Goal: Task Accomplishment & Management: Manage account settings

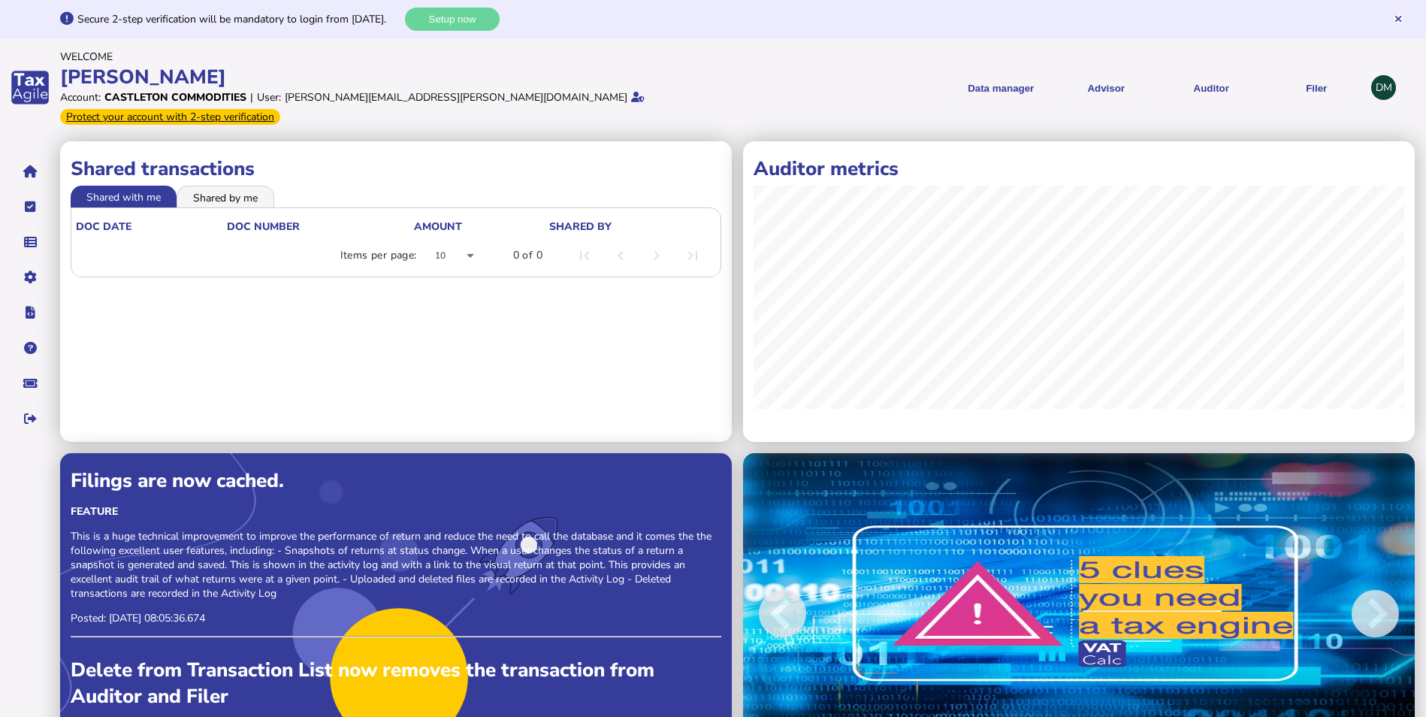
click at [428, 383] on div "Shared transactions Shared with me Shared by me doc date doc number Amount shar…" at bounding box center [396, 291] width 672 height 301
click at [18, 193] on button "navigate application pages" at bounding box center [30, 207] width 32 height 32
select select "**********"
select select "********"
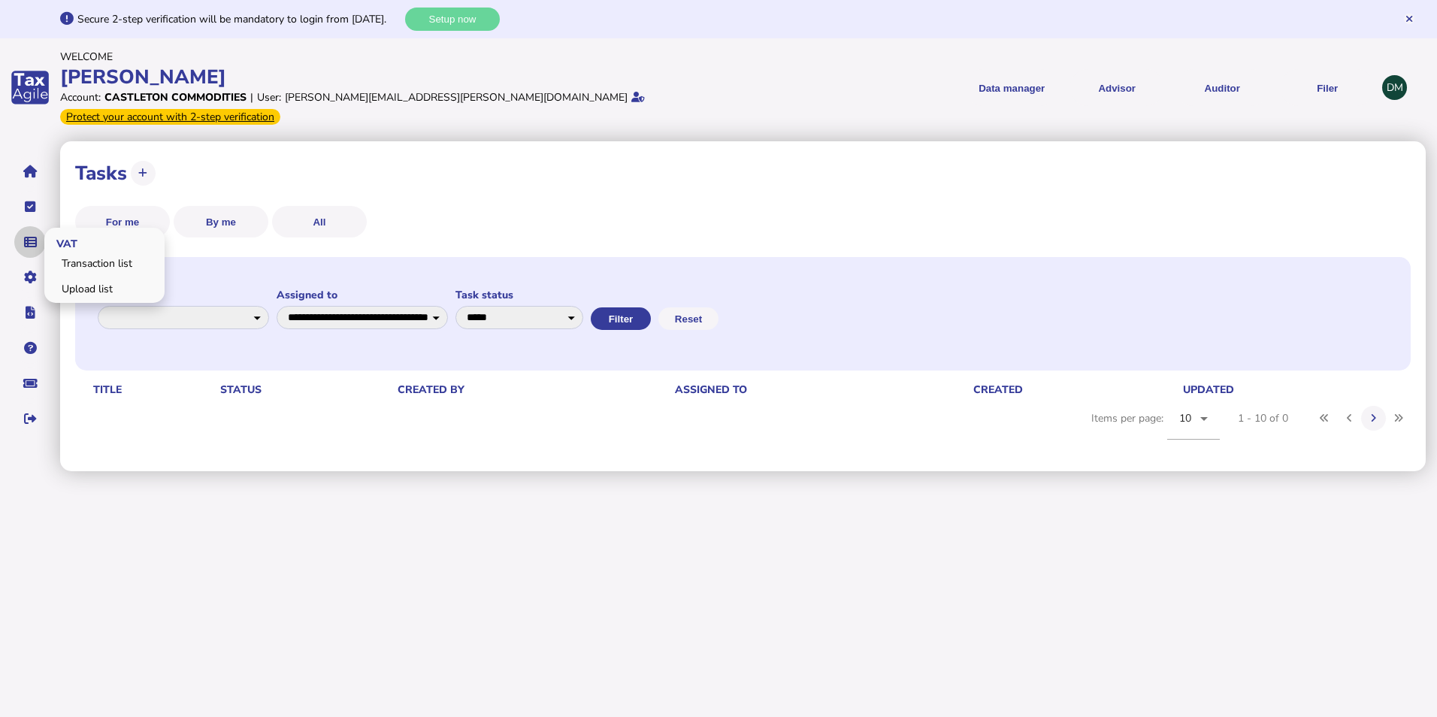
click at [38, 228] on button "navigate application pages" at bounding box center [30, 242] width 32 height 32
click at [75, 277] on link "Upload list" at bounding box center [105, 288] width 116 height 23
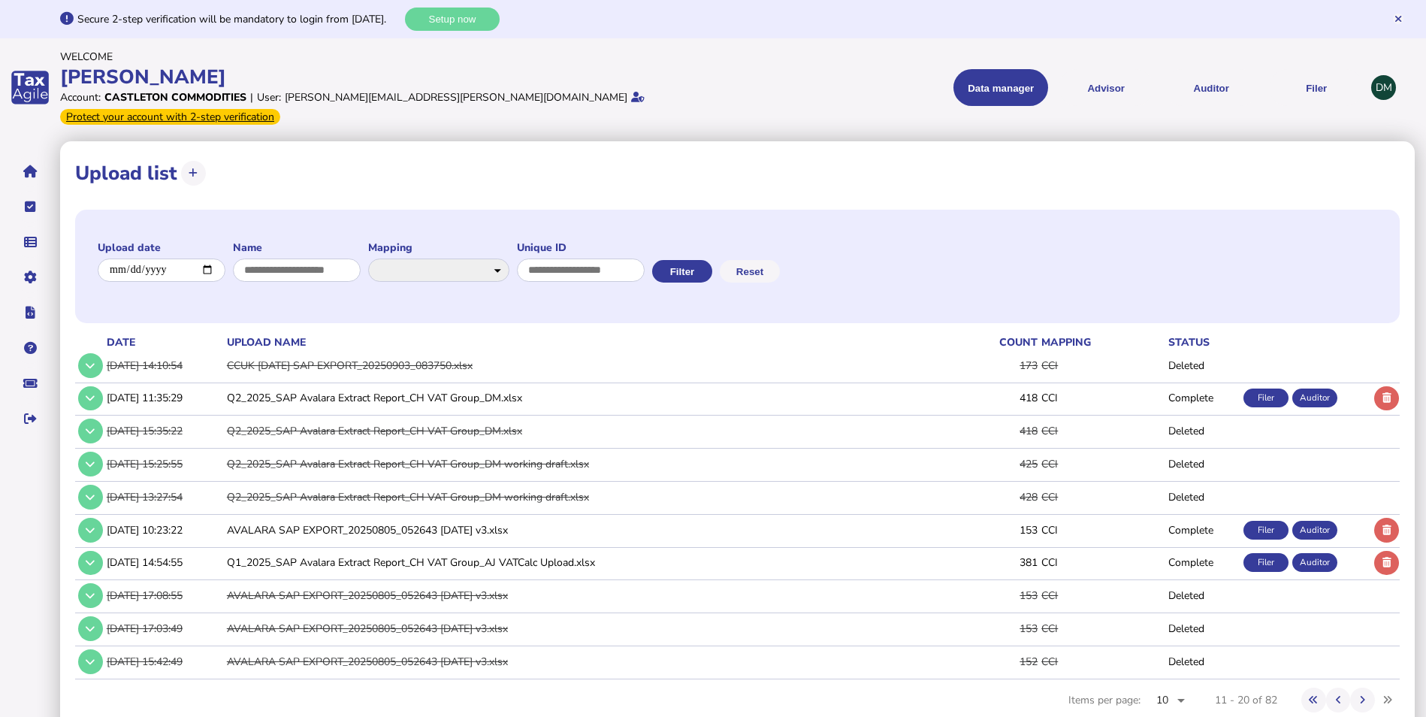
click at [185, 161] on button at bounding box center [193, 173] width 25 height 25
select select "**********"
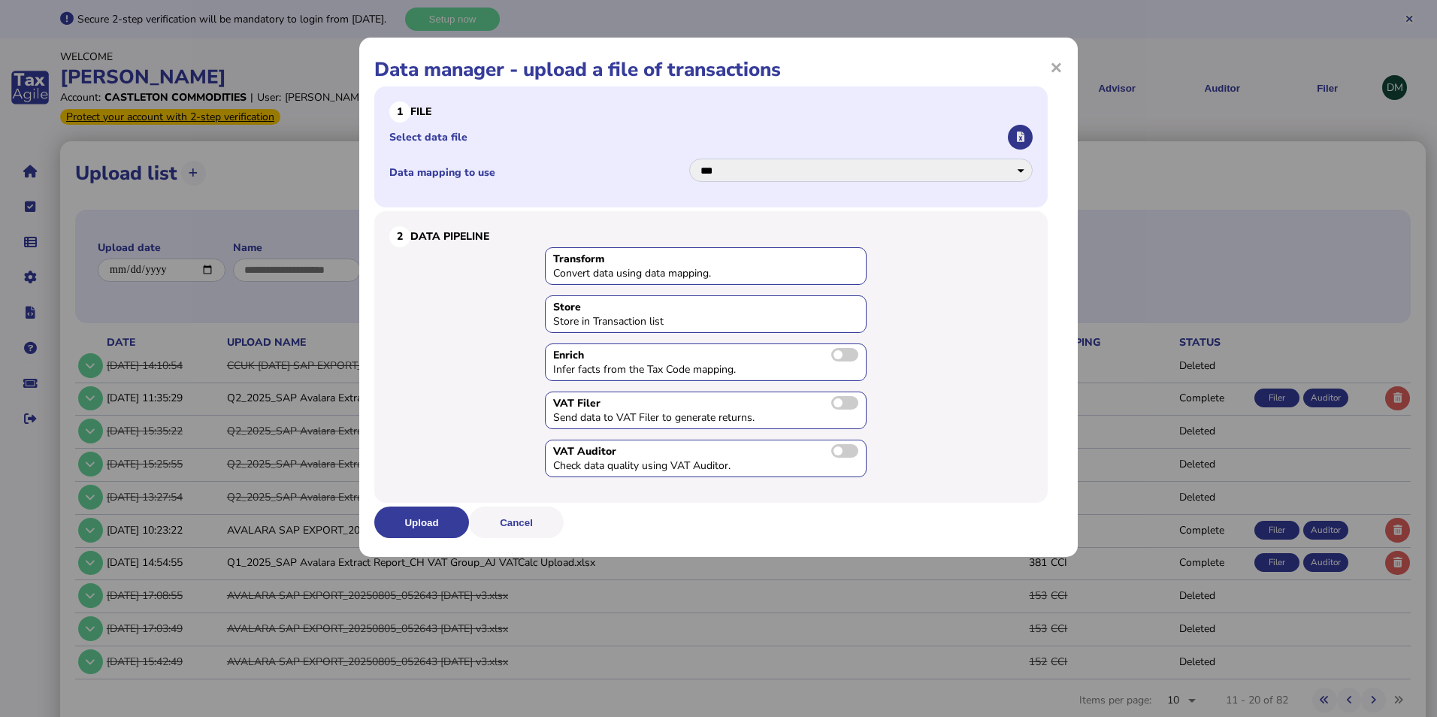
click at [1019, 136] on icon "button" at bounding box center [1021, 137] width 8 height 10
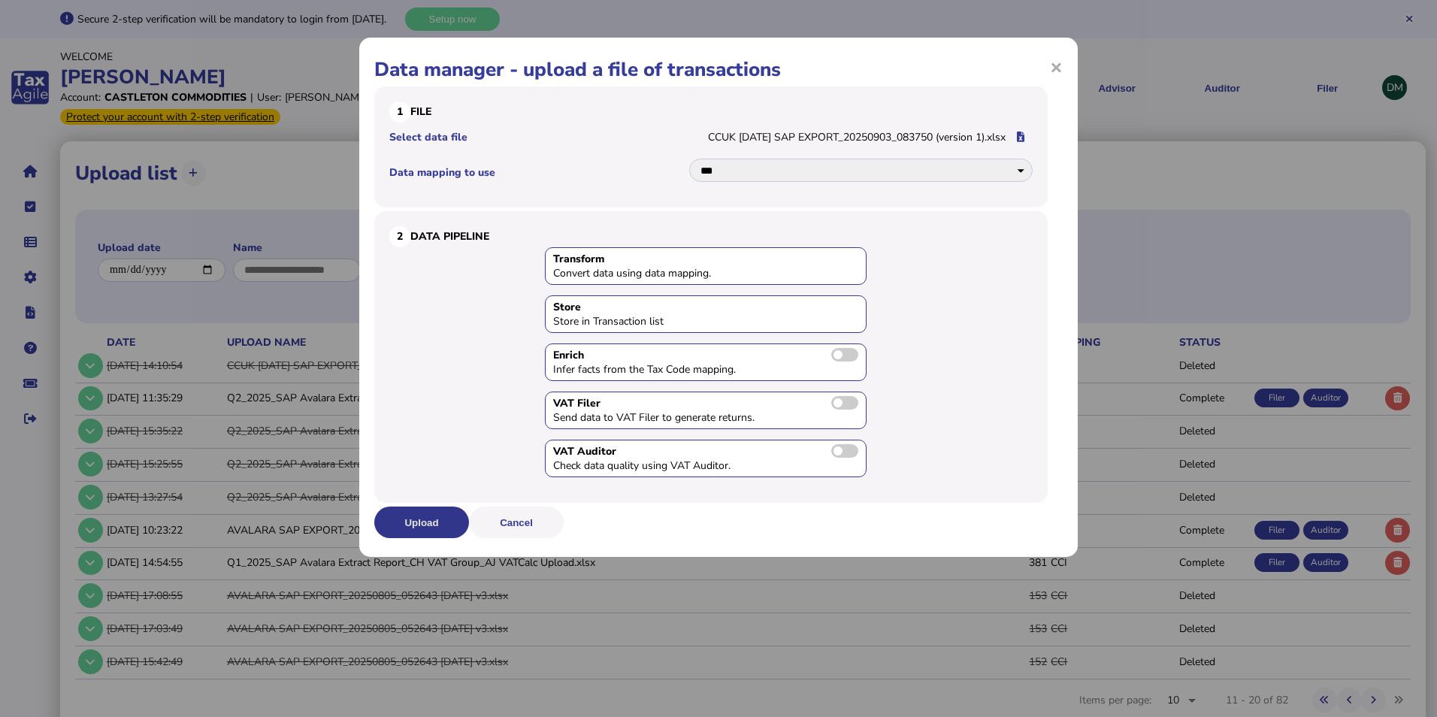
click at [430, 515] on button "Upload" at bounding box center [421, 523] width 95 height 32
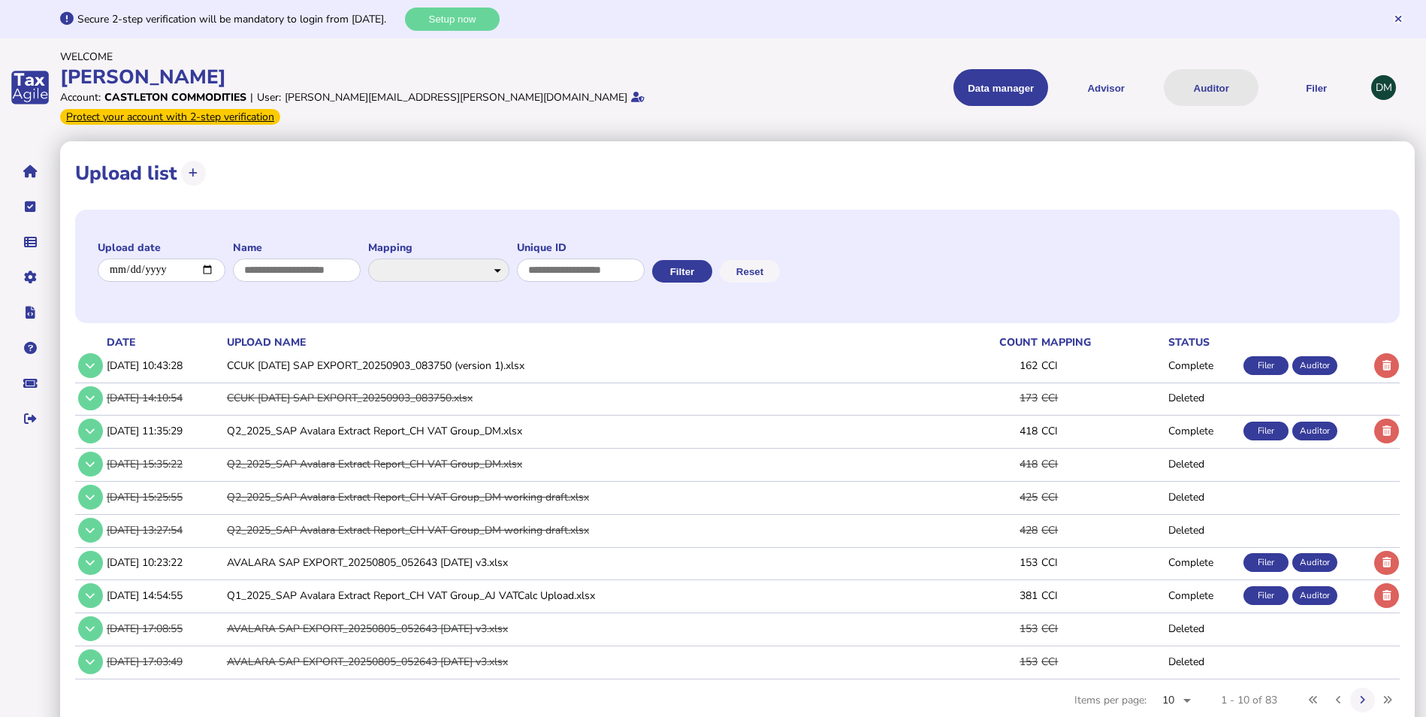
click at [1211, 79] on button "Auditor" at bounding box center [1211, 87] width 95 height 37
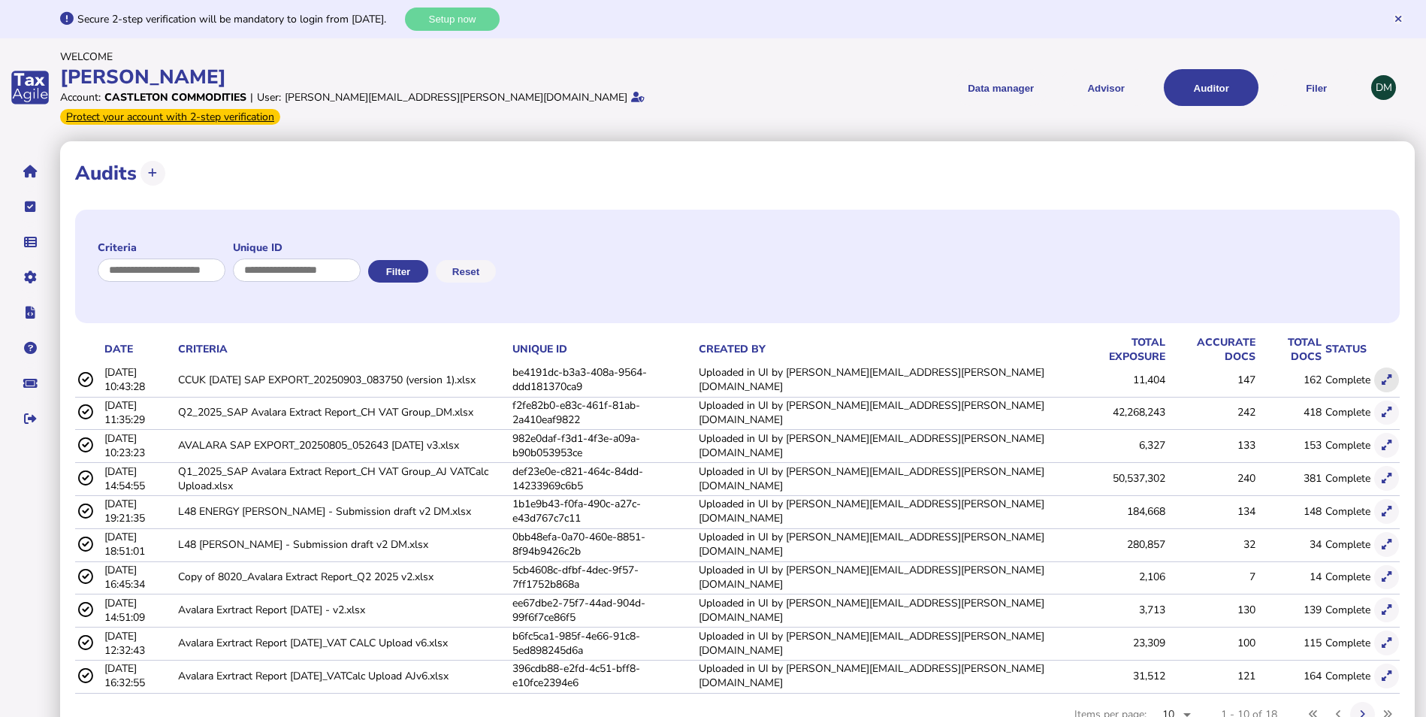
click at [1388, 375] on icon at bounding box center [1387, 380] width 10 height 10
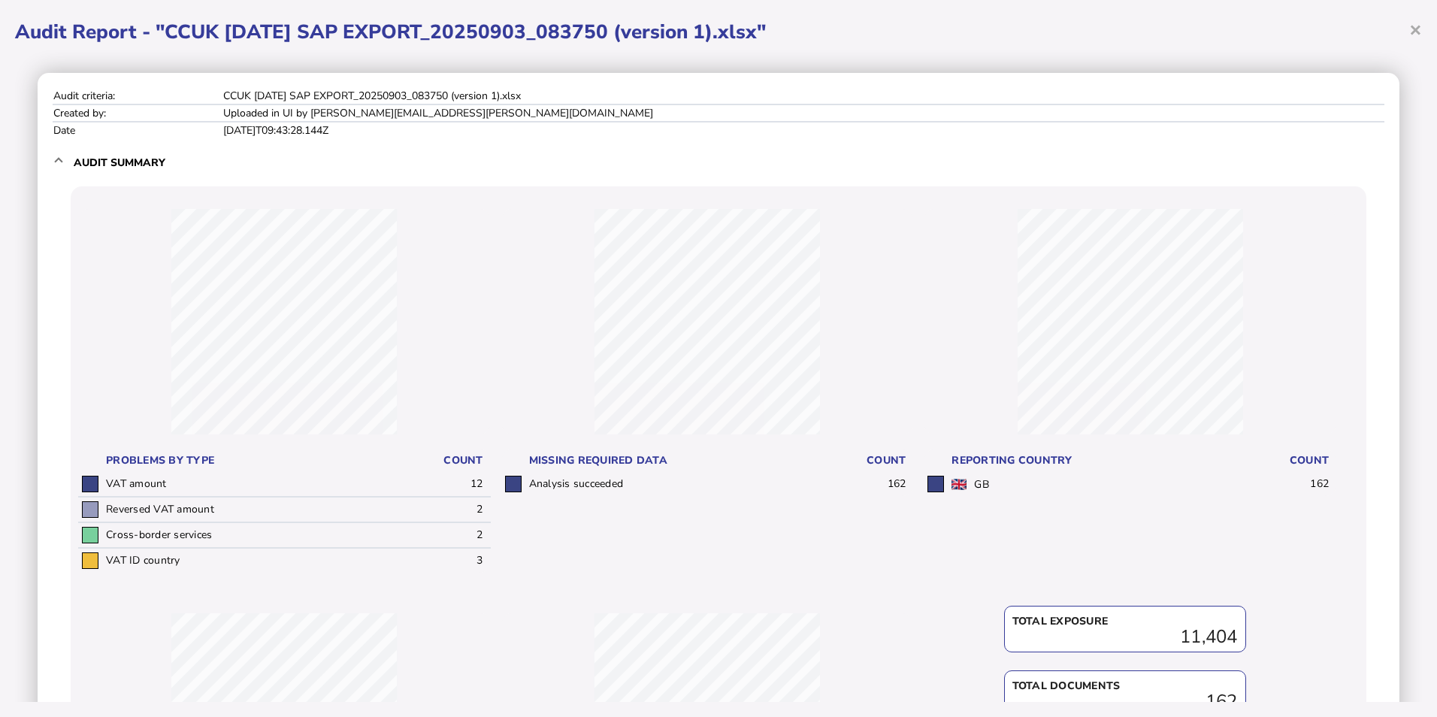
click at [1415, 32] on span "×" at bounding box center [1415, 29] width 13 height 29
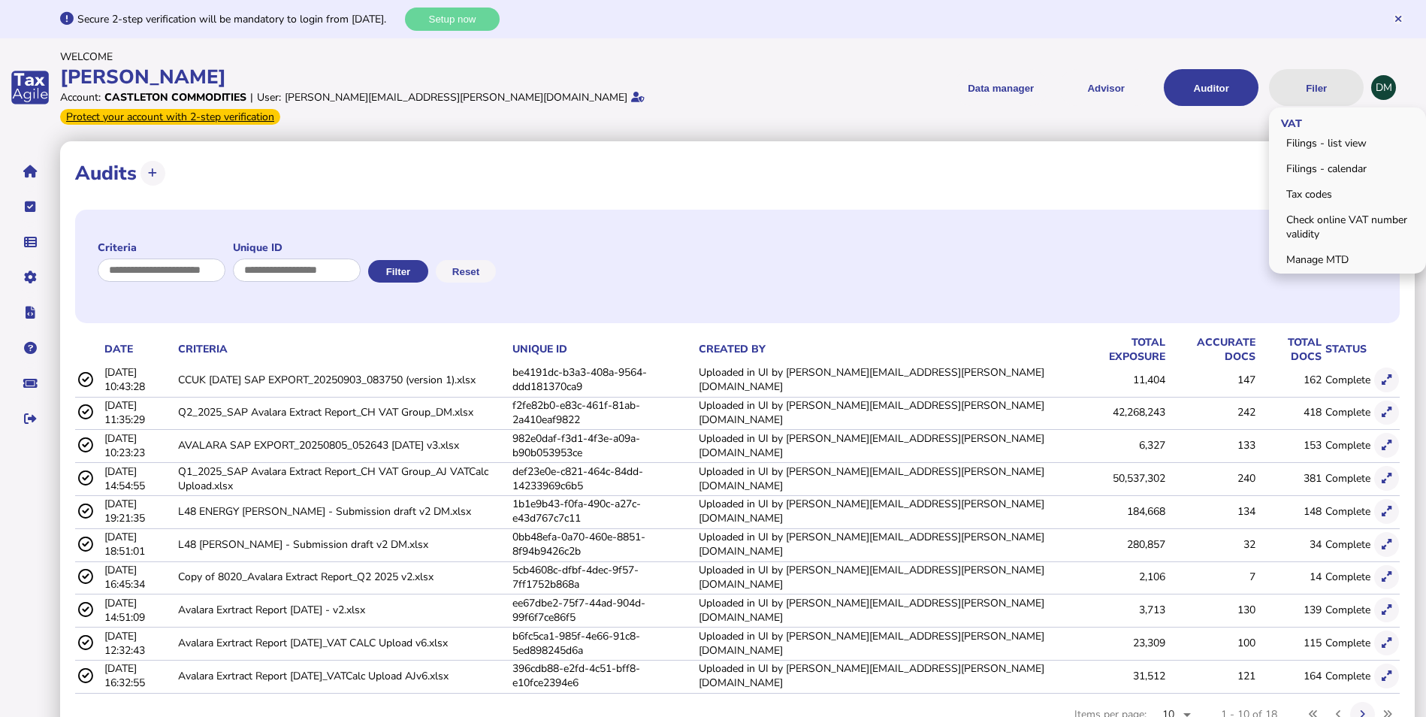
click at [1317, 73] on button "Filer" at bounding box center [1316, 87] width 95 height 37
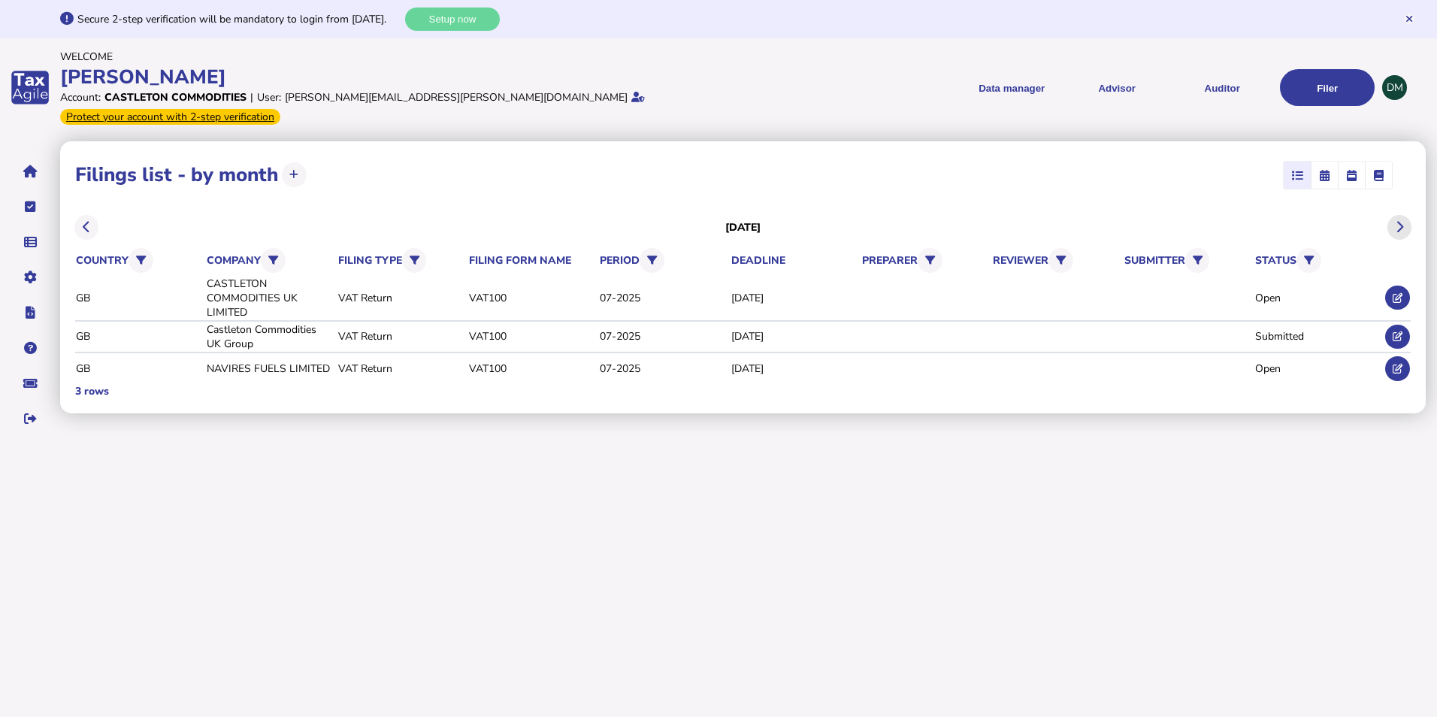
click at [1399, 227] on icon at bounding box center [1400, 227] width 8 height 1
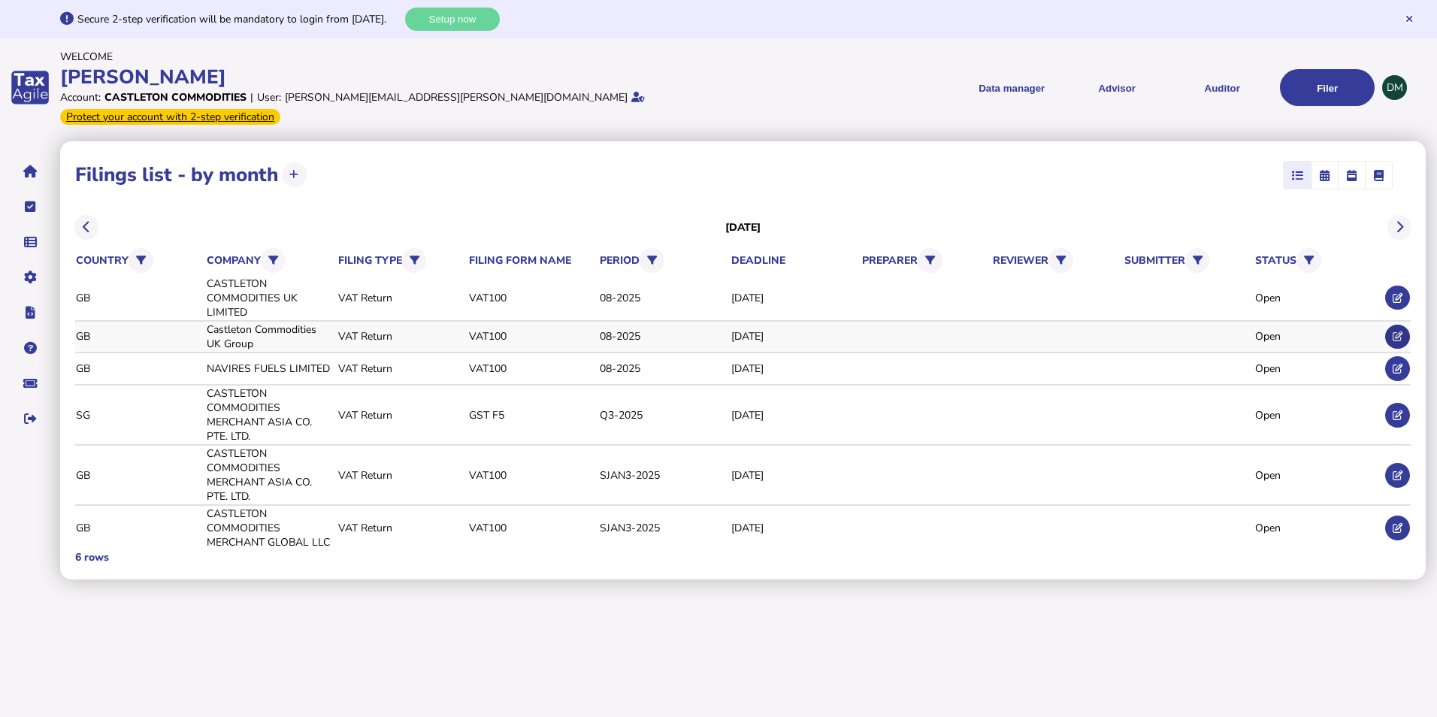
click at [1394, 331] on icon at bounding box center [1398, 336] width 10 height 10
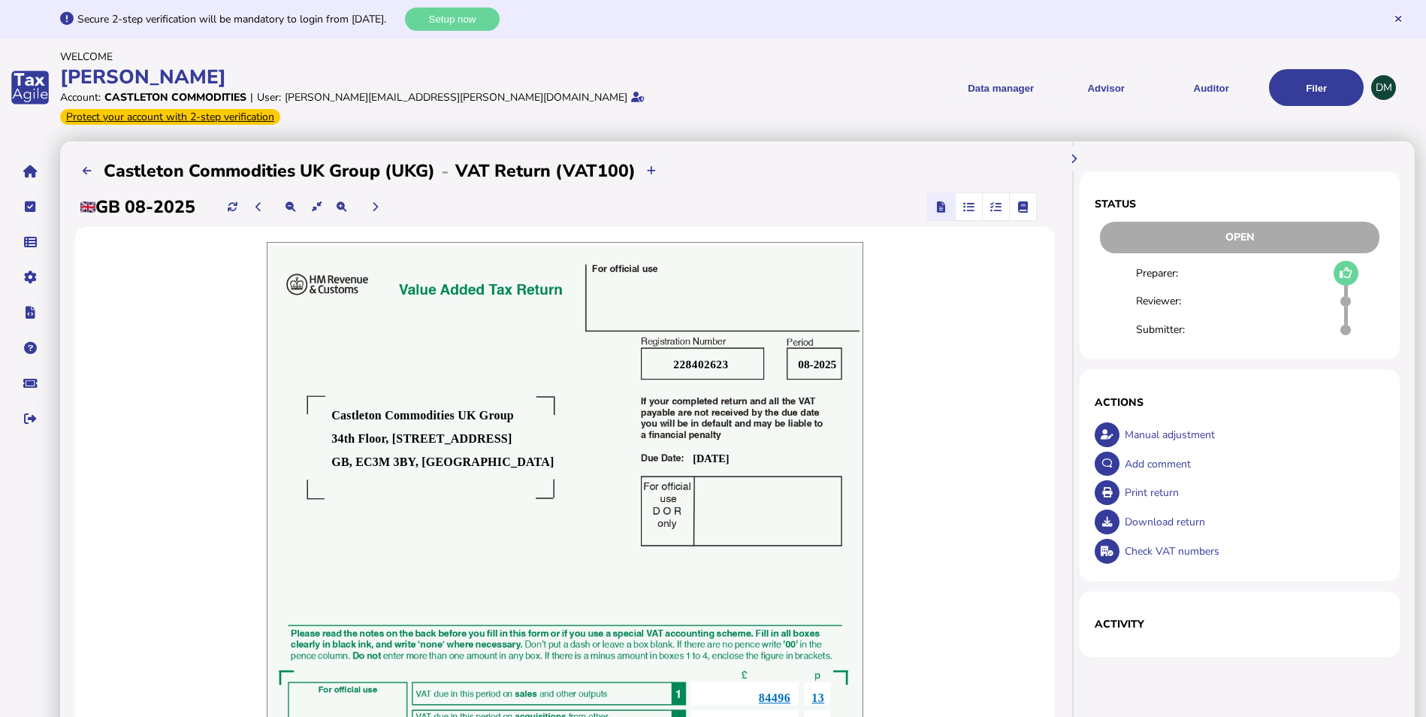
click at [966, 198] on span "button" at bounding box center [969, 206] width 25 height 27
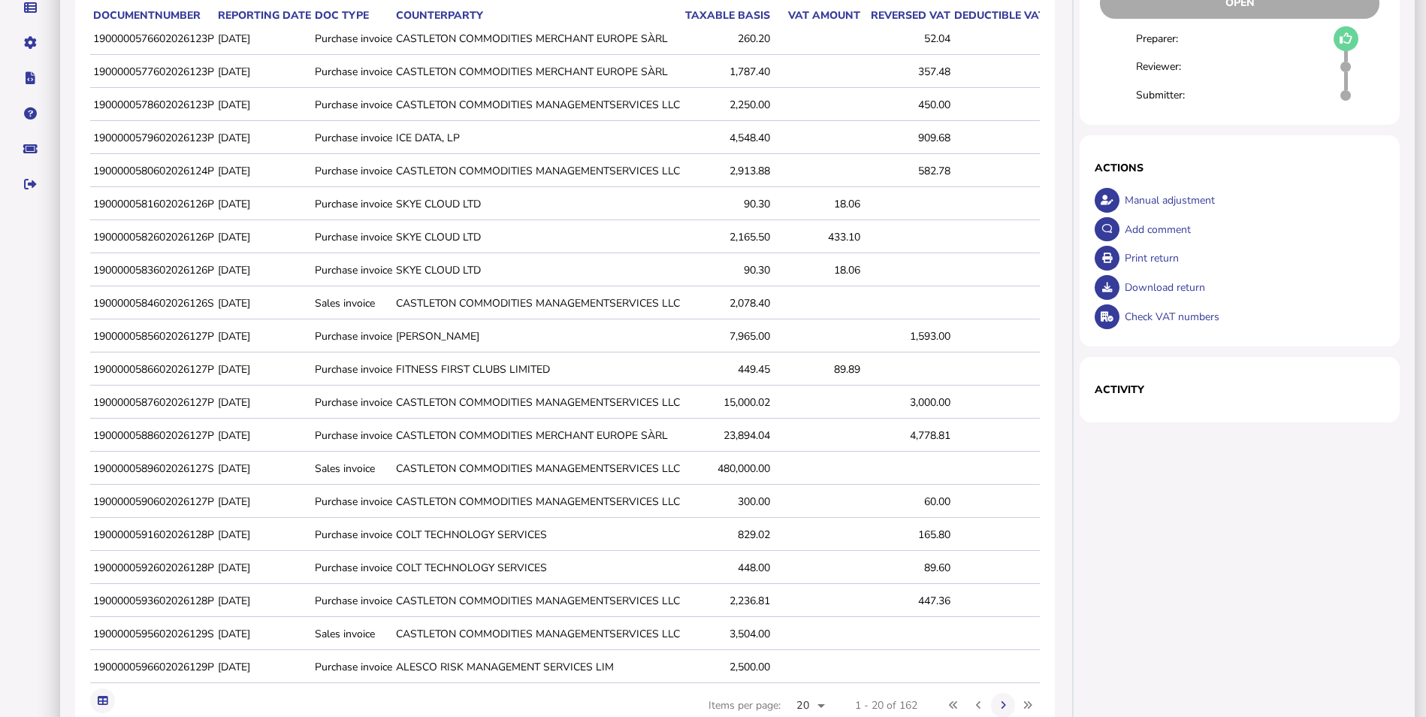
scroll to position [299, 0]
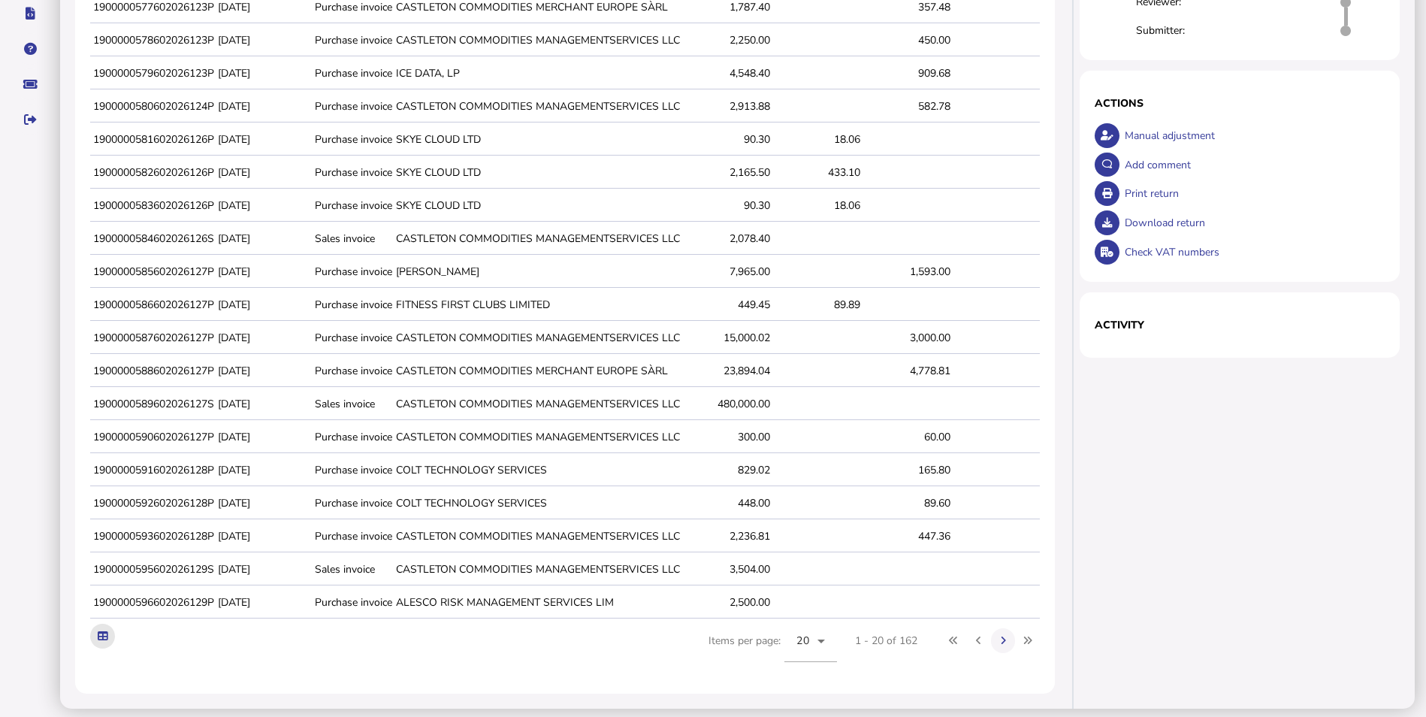
click at [98, 631] on icon at bounding box center [103, 636] width 10 height 10
drag, startPoint x: 1248, startPoint y: 492, endPoint x: 1121, endPoint y: 378, distance: 170.8
click at [1248, 493] on div "Status Open Preparer: Reviewer: Submitter: × Comment OK Cancel × Loading detail…" at bounding box center [1245, 275] width 339 height 867
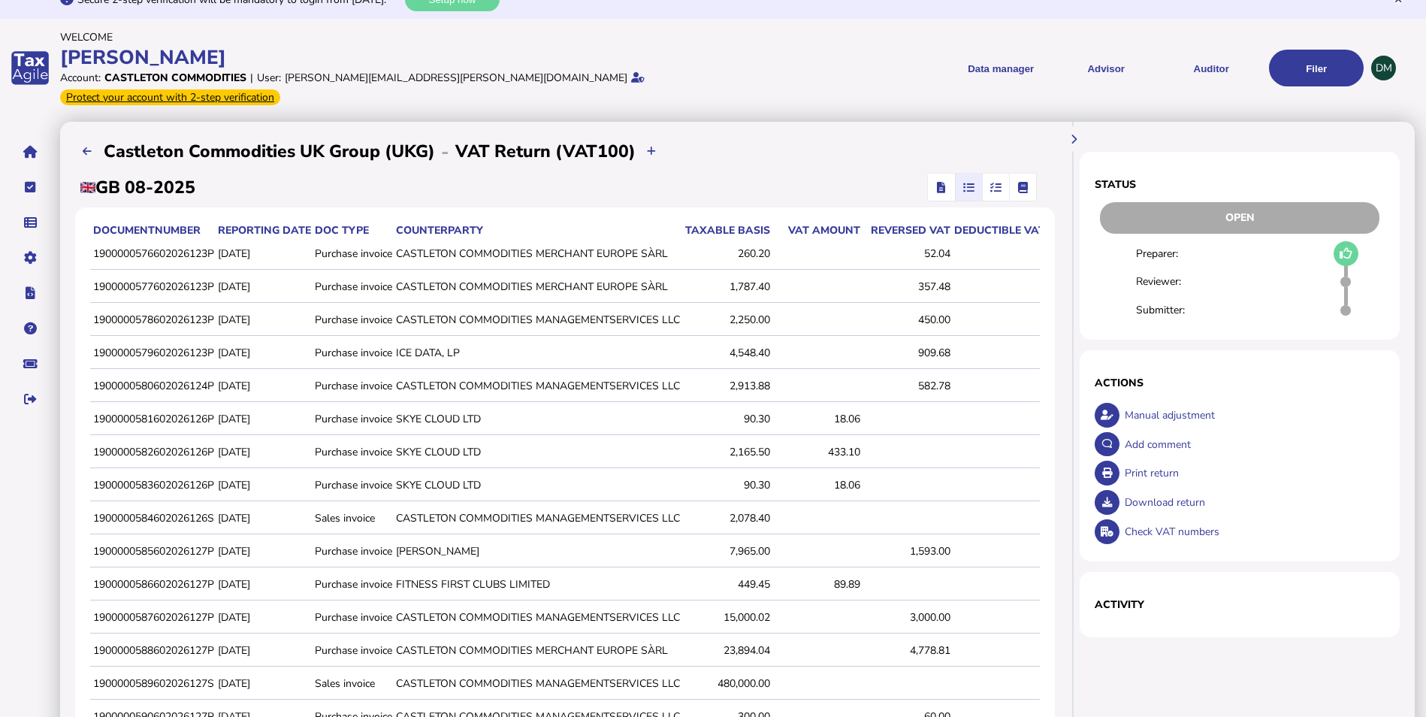
scroll to position [0, 0]
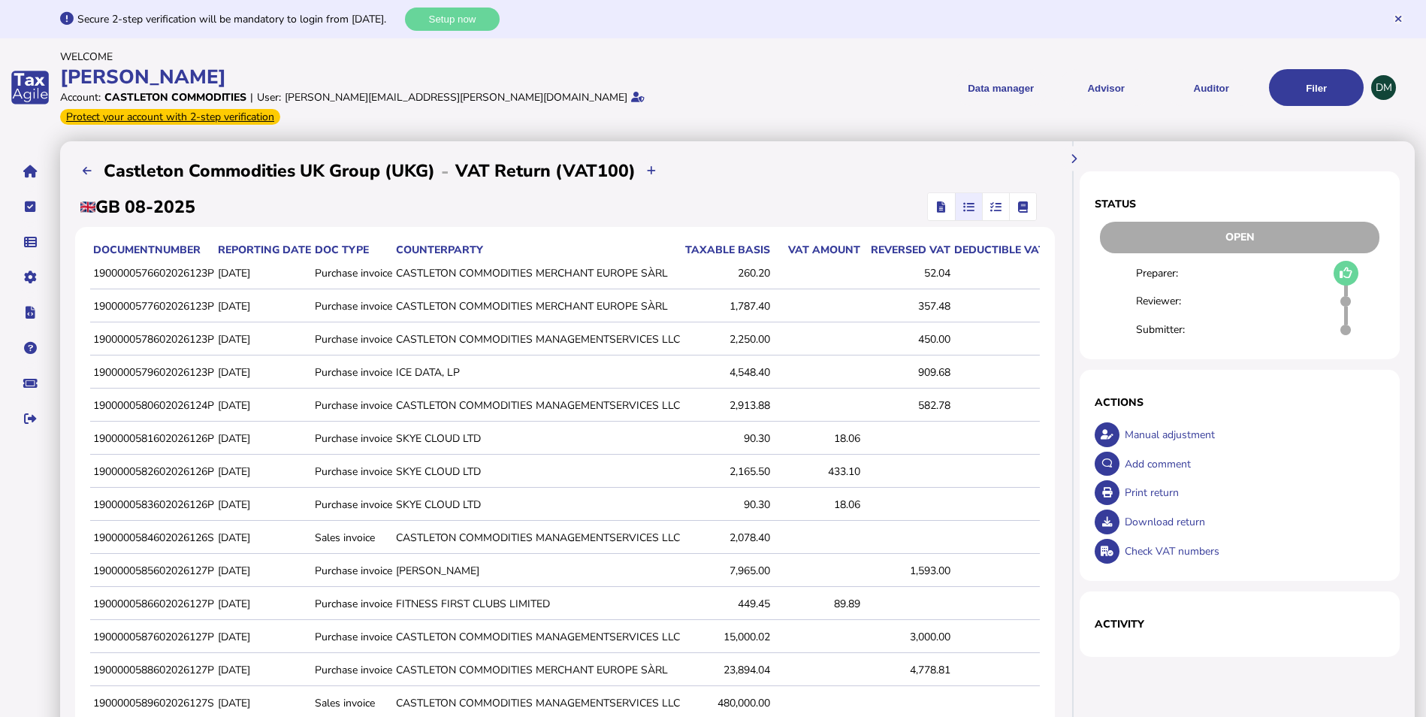
click at [996, 207] on icon "button" at bounding box center [996, 207] width 11 height 1
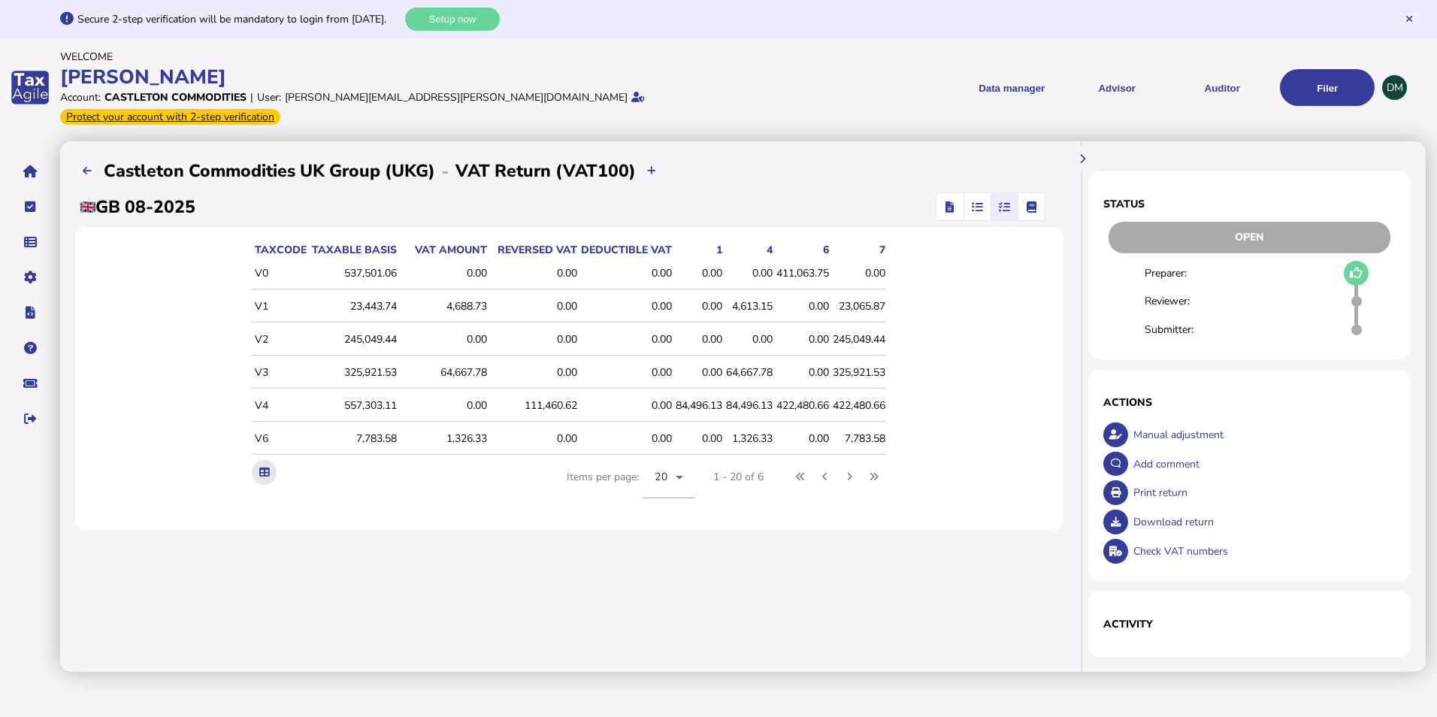
click at [262, 467] on icon at bounding box center [264, 472] width 10 height 10
click at [944, 193] on span "button" at bounding box center [950, 206] width 22 height 27
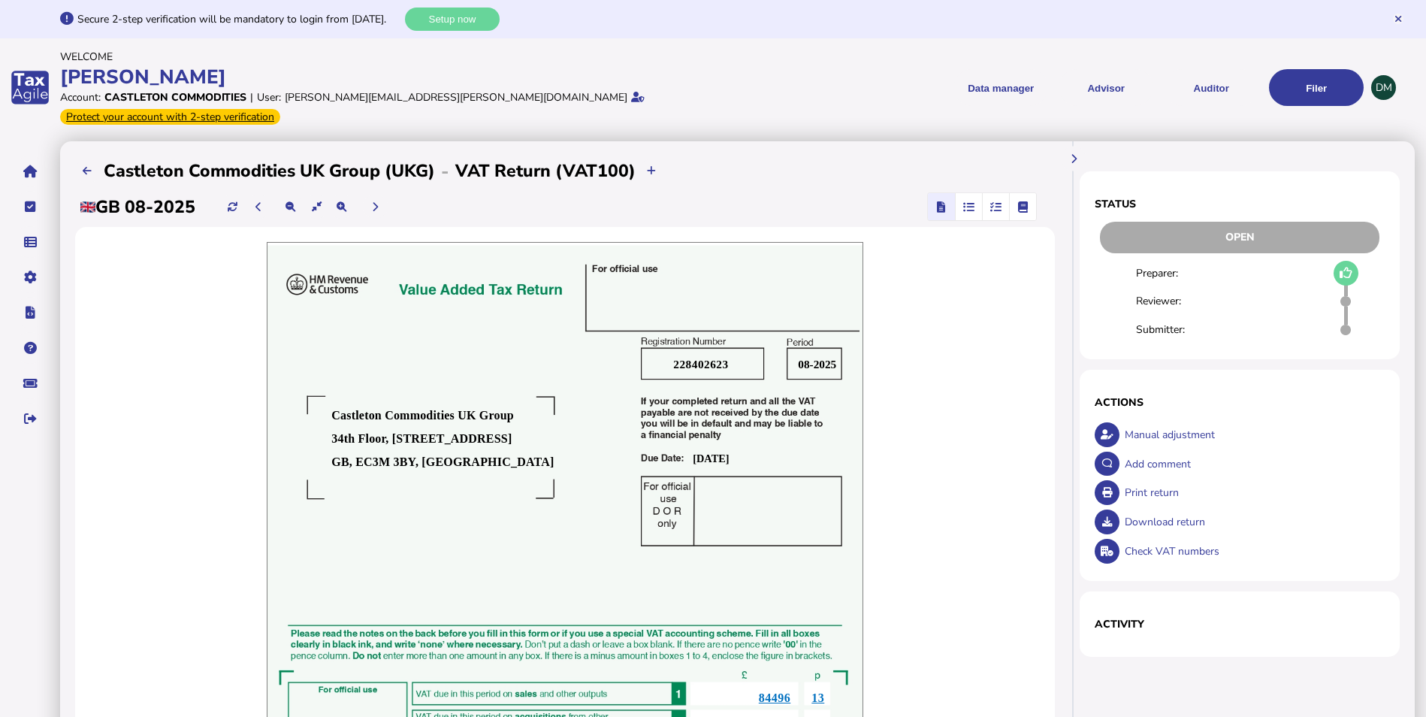
click at [120, 21] on div "Secure 2-step verification will be mandatory to login from [DATE]." at bounding box center [239, 19] width 324 height 14
click at [65, 19] on icon at bounding box center [67, 19] width 14 height 1
click at [486, 22] on button "Setup now" at bounding box center [452, 19] width 95 height 23
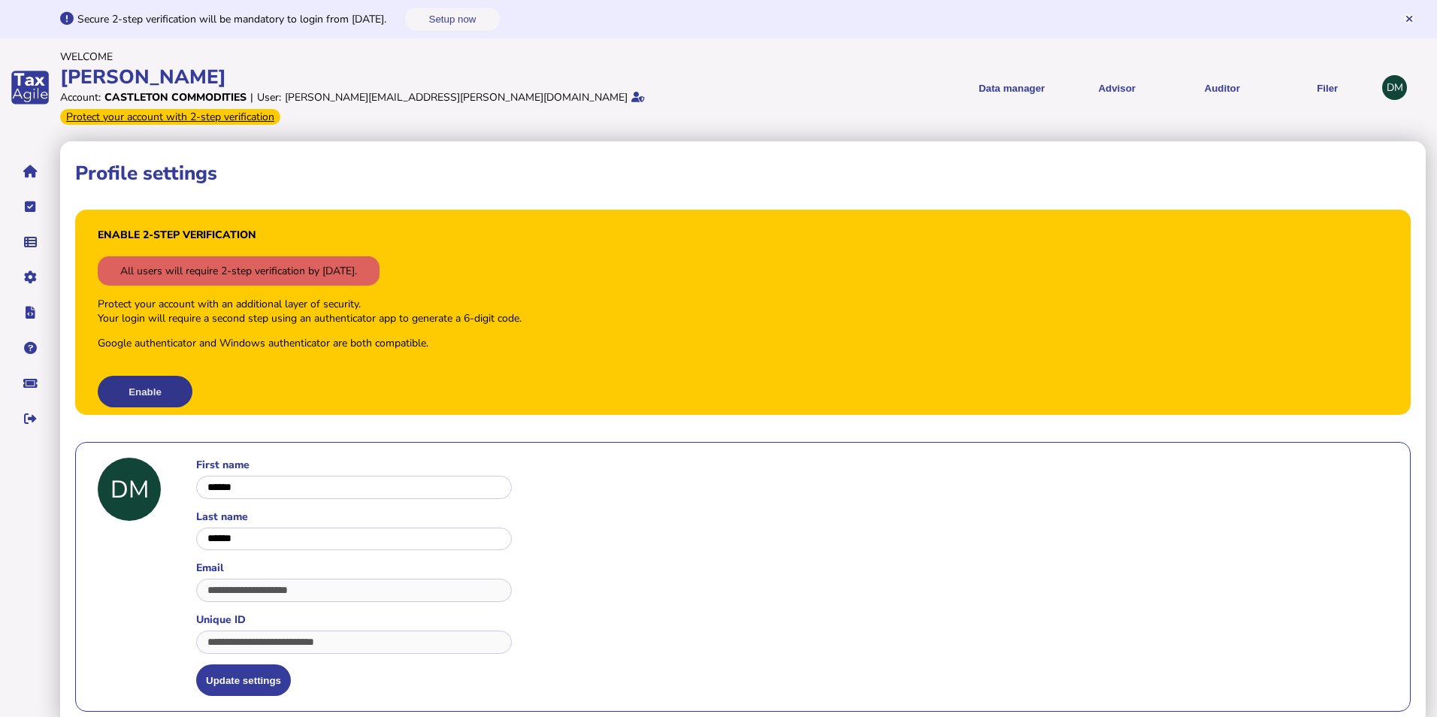
click at [150, 376] on button "Enable" at bounding box center [145, 392] width 95 height 32
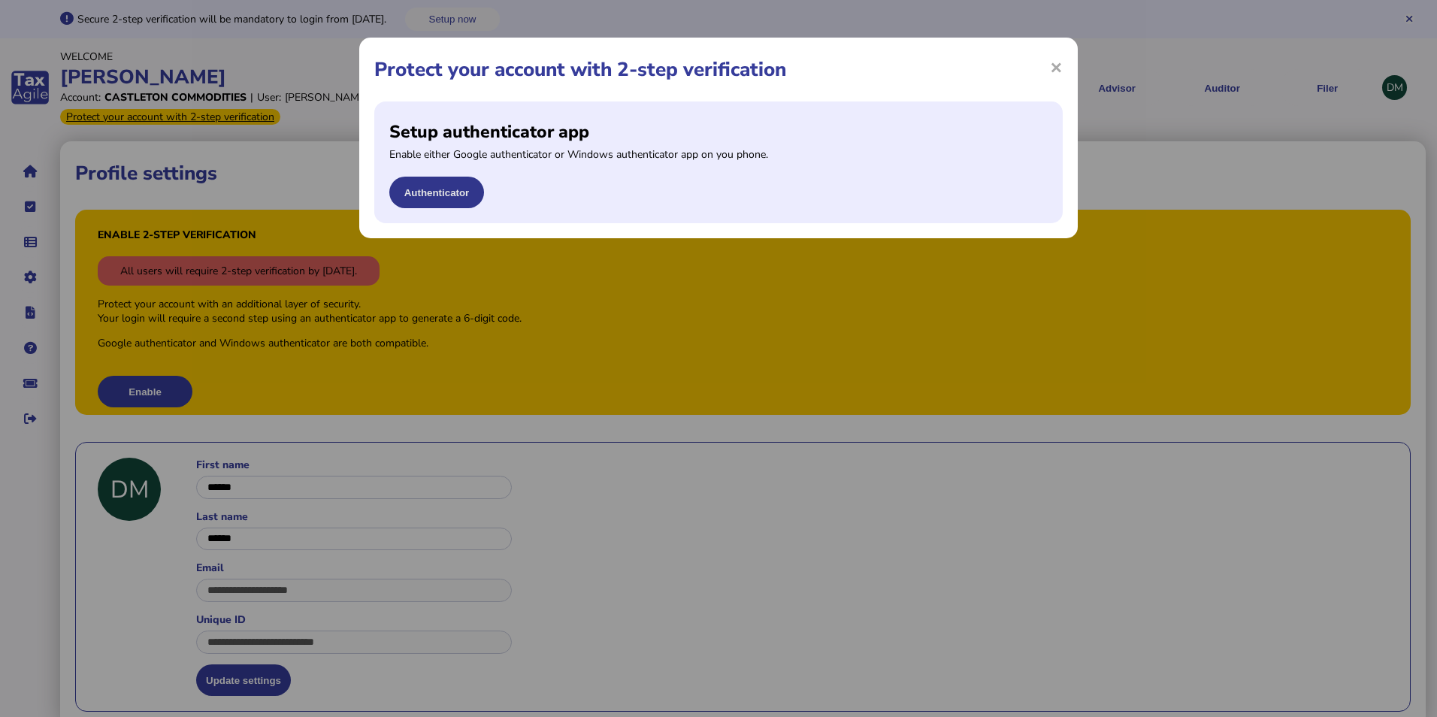
click at [435, 196] on button "Authenticator" at bounding box center [436, 193] width 95 height 32
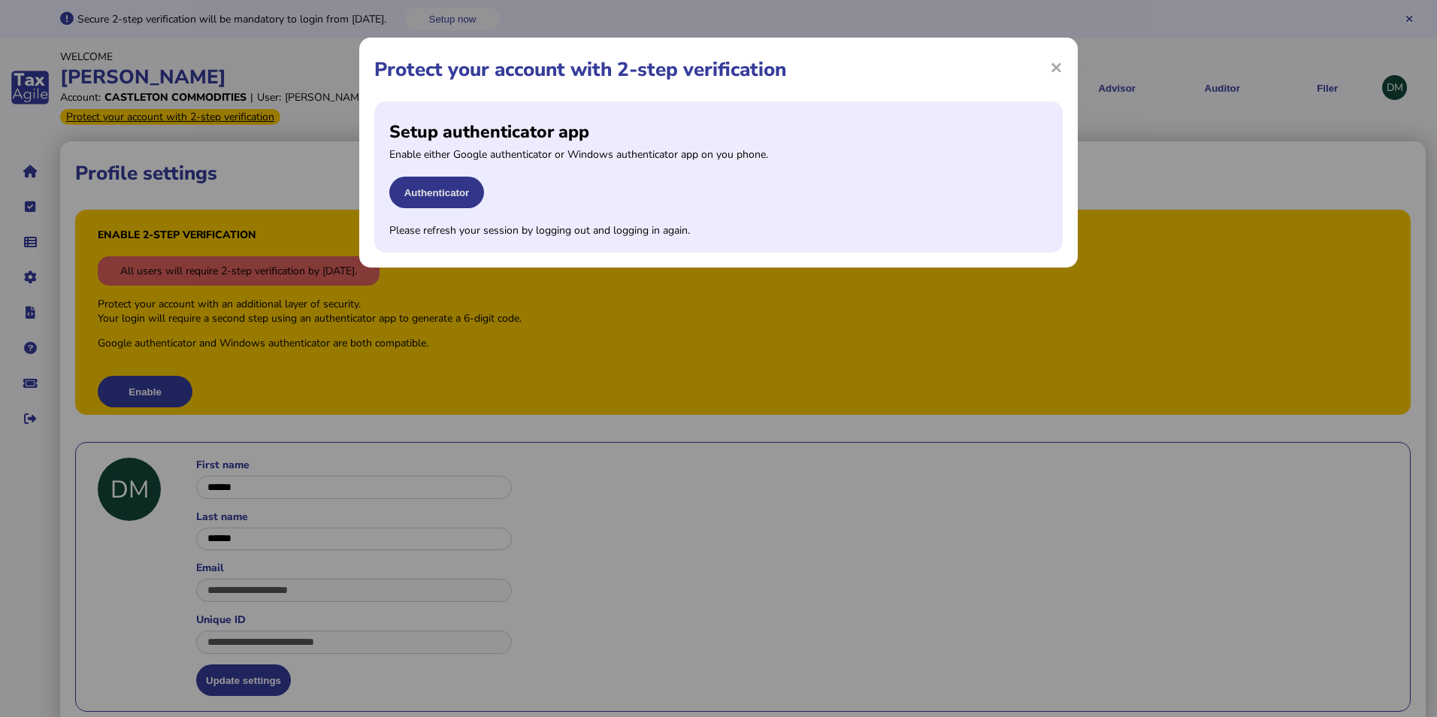
click at [436, 198] on button "Authenticator" at bounding box center [436, 193] width 95 height 32
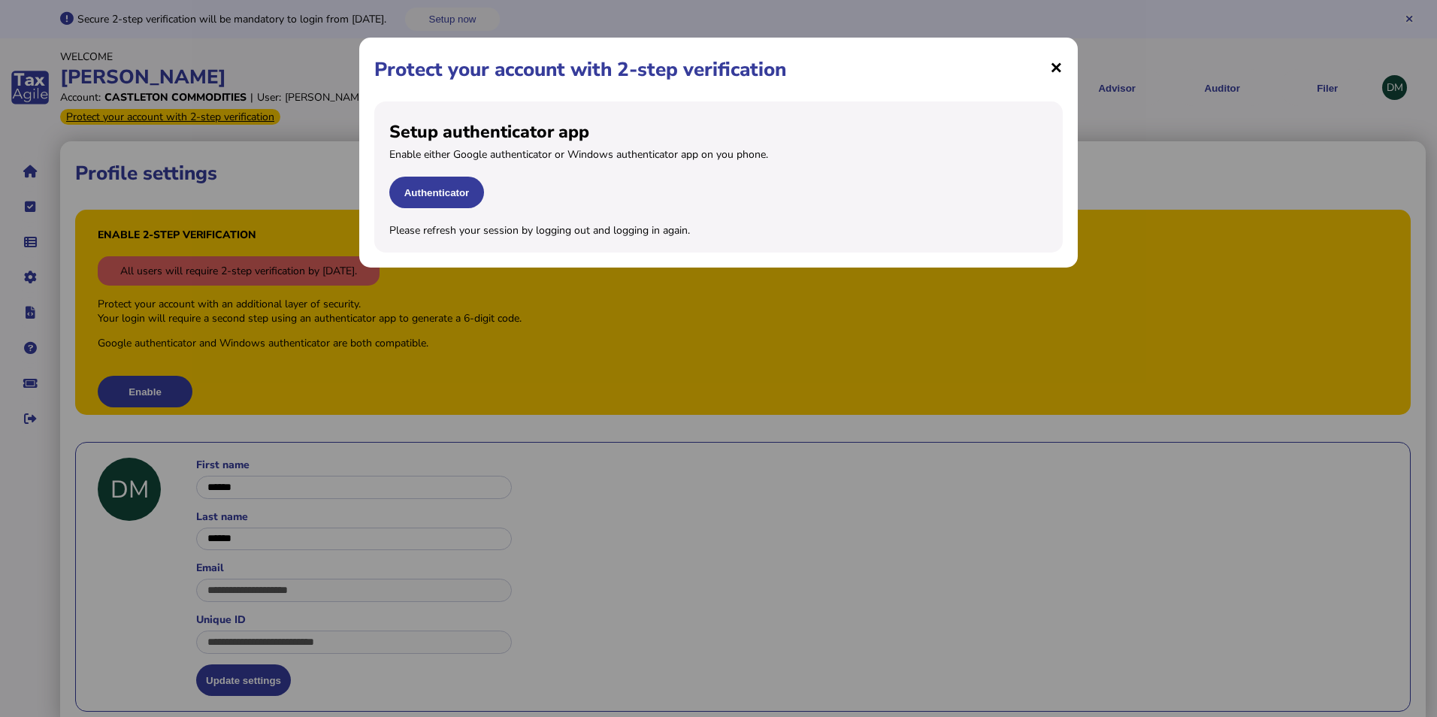
click at [1055, 69] on span "×" at bounding box center [1056, 67] width 13 height 29
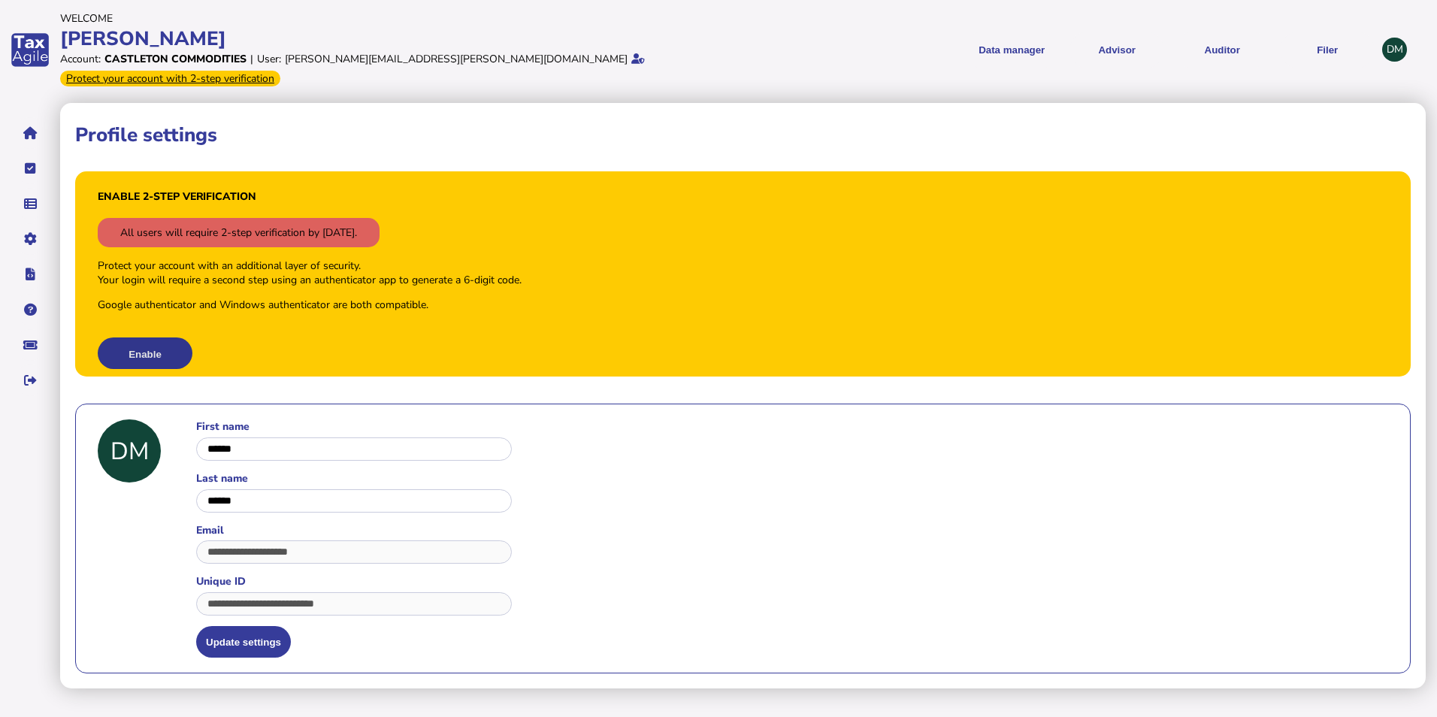
click at [144, 337] on button "Enable" at bounding box center [145, 353] width 95 height 32
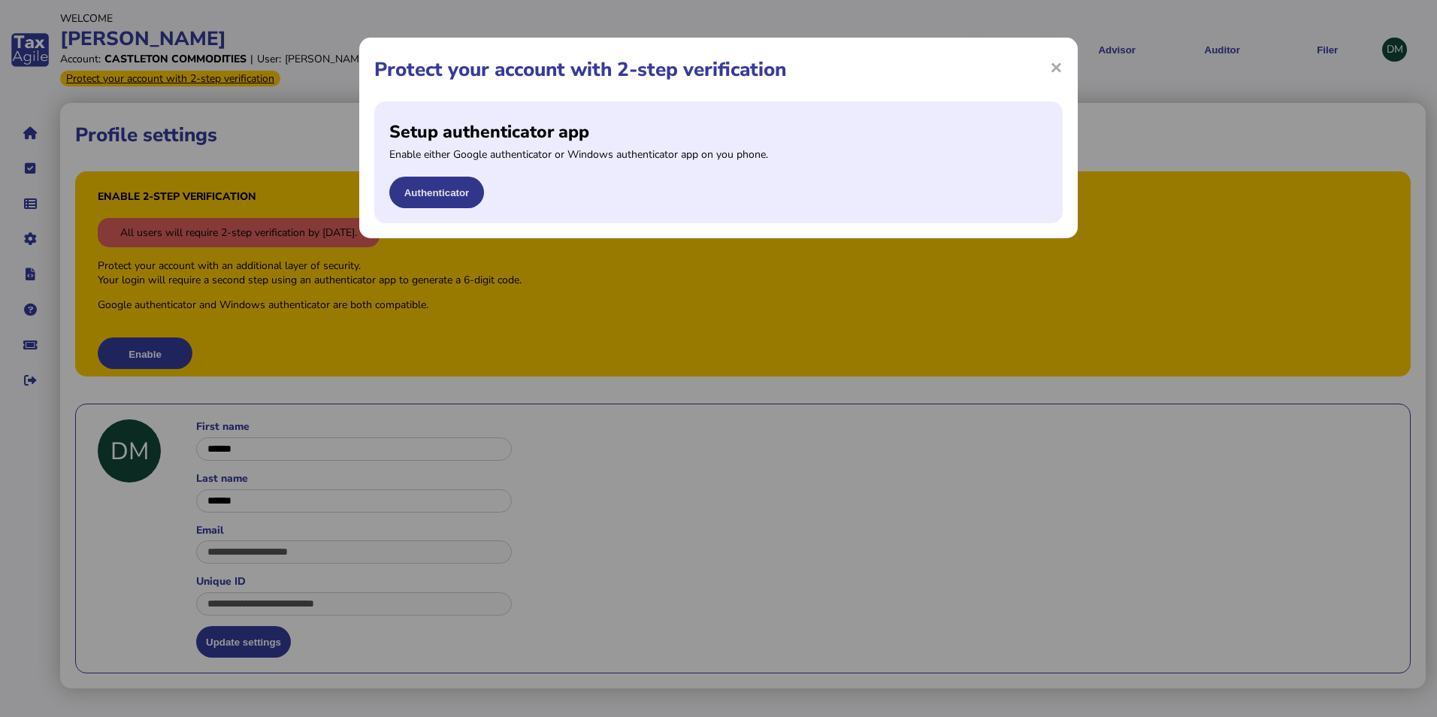
click at [427, 196] on button "Authenticator" at bounding box center [436, 193] width 95 height 32
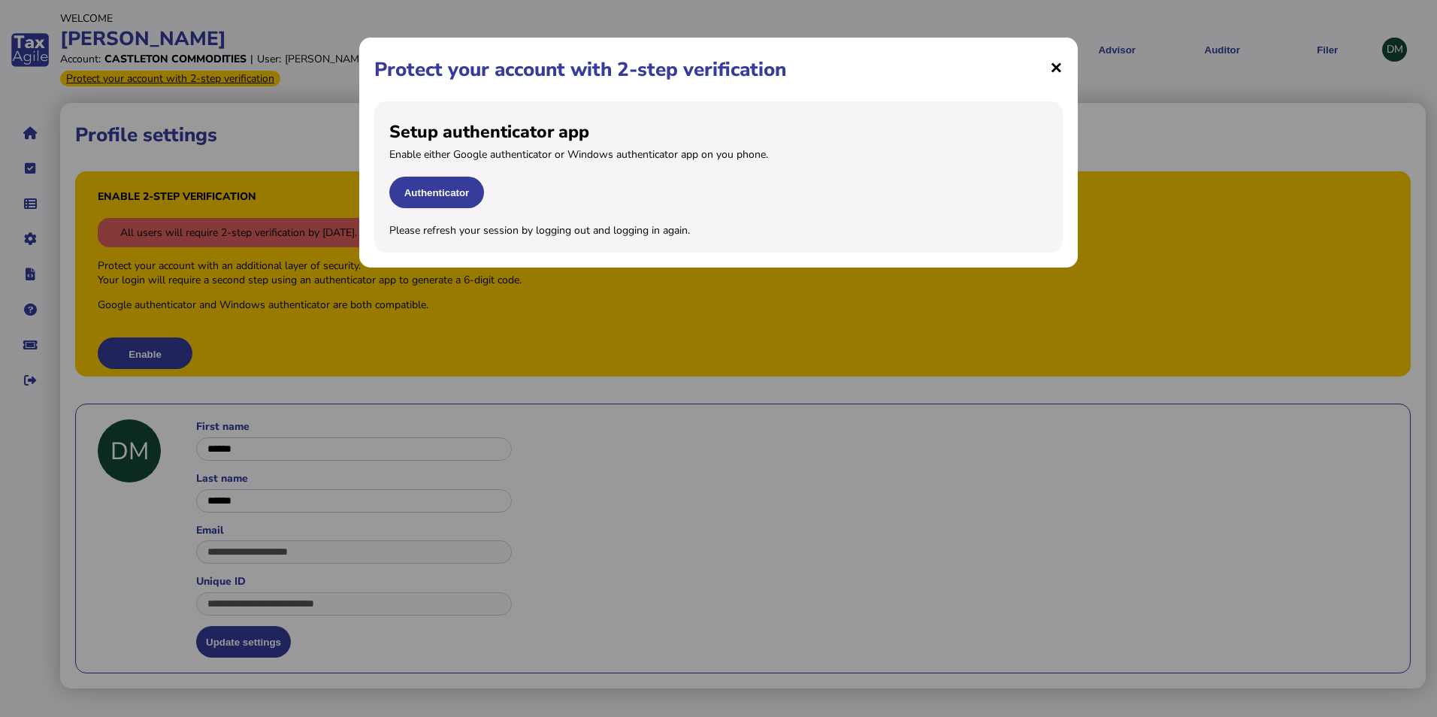
click at [1051, 68] on span "×" at bounding box center [1056, 67] width 13 height 29
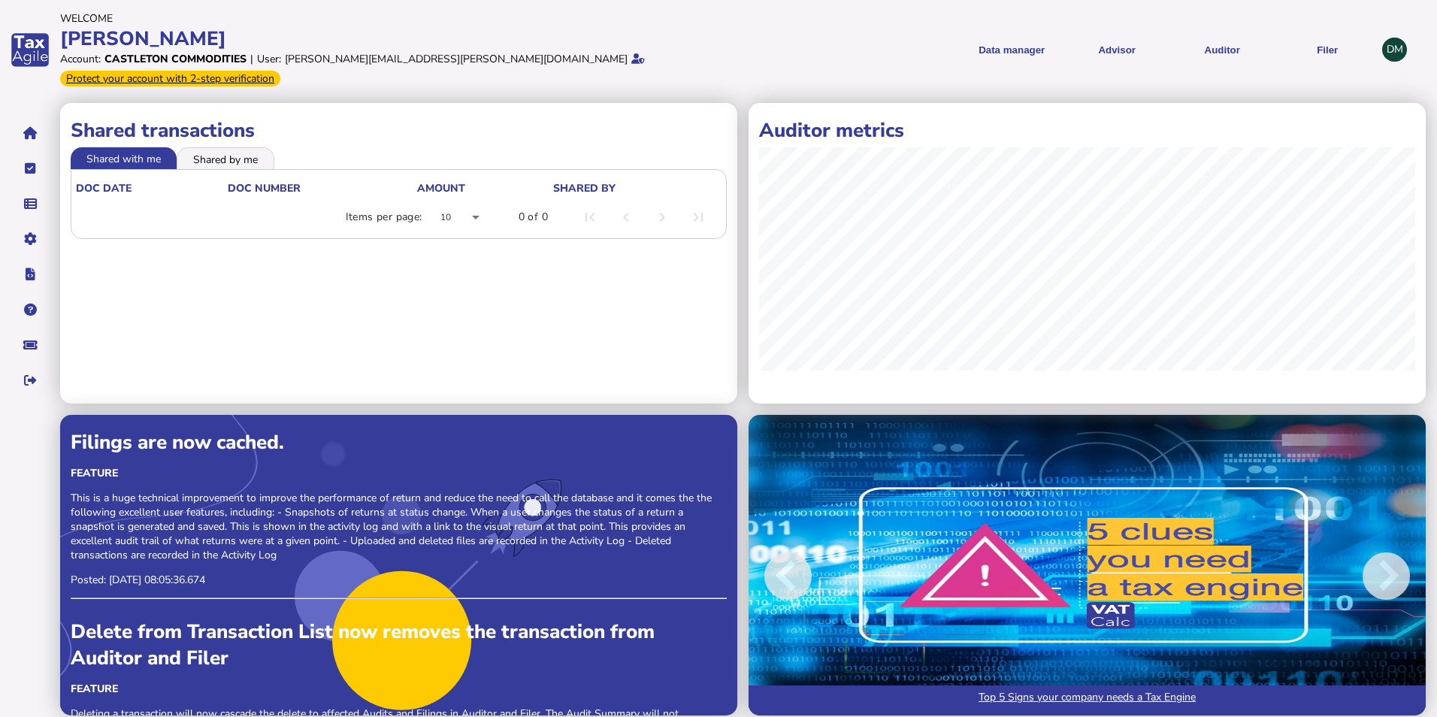
click at [280, 71] on div "Protect your account with 2-step verification" at bounding box center [170, 79] width 220 height 16
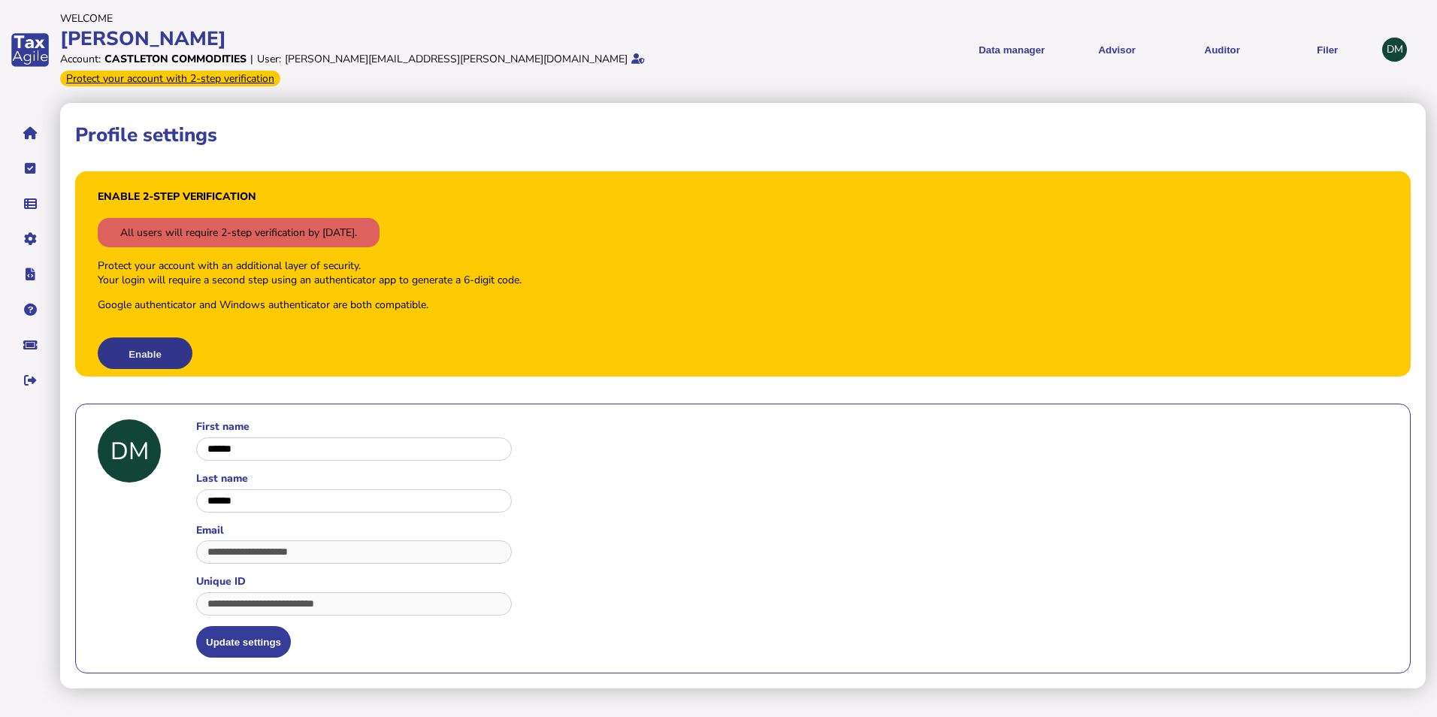
click at [139, 337] on button "Enable" at bounding box center [145, 353] width 95 height 32
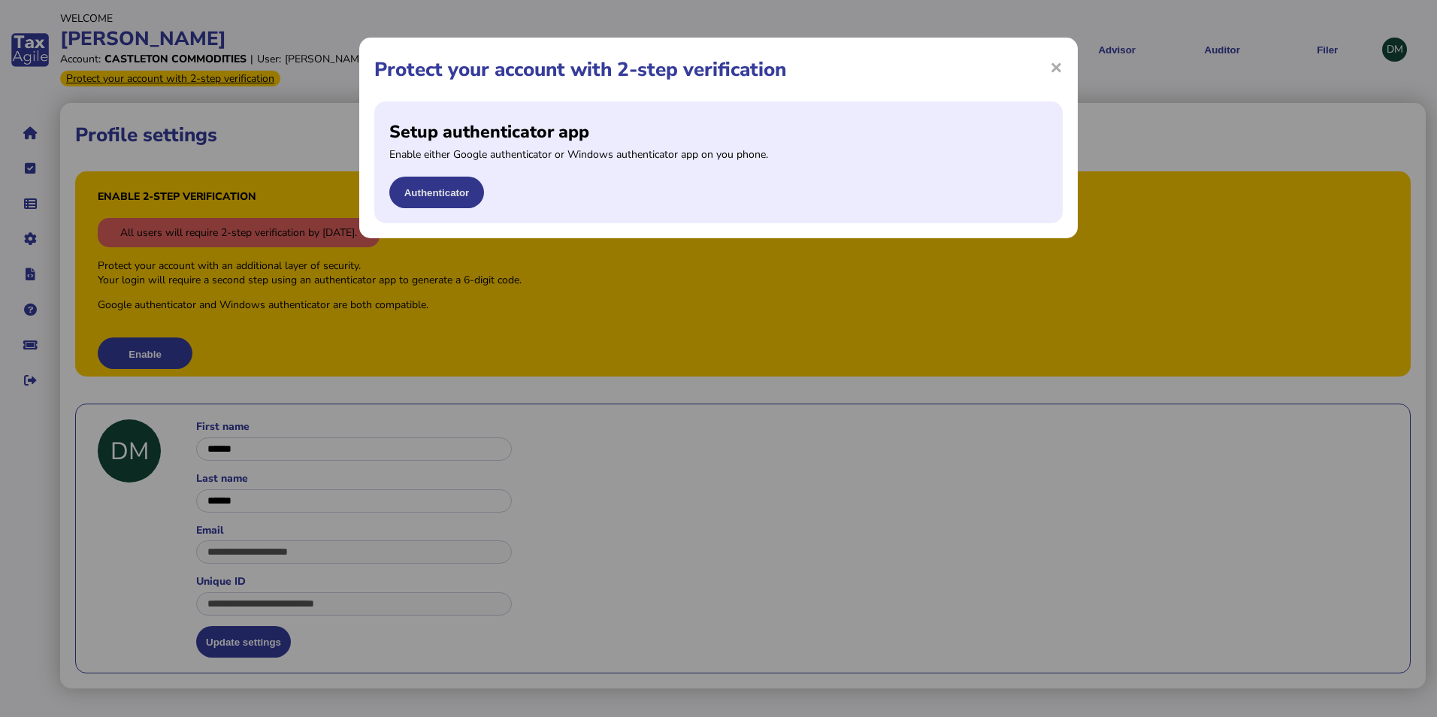
click at [455, 193] on button "Authenticator" at bounding box center [436, 193] width 95 height 32
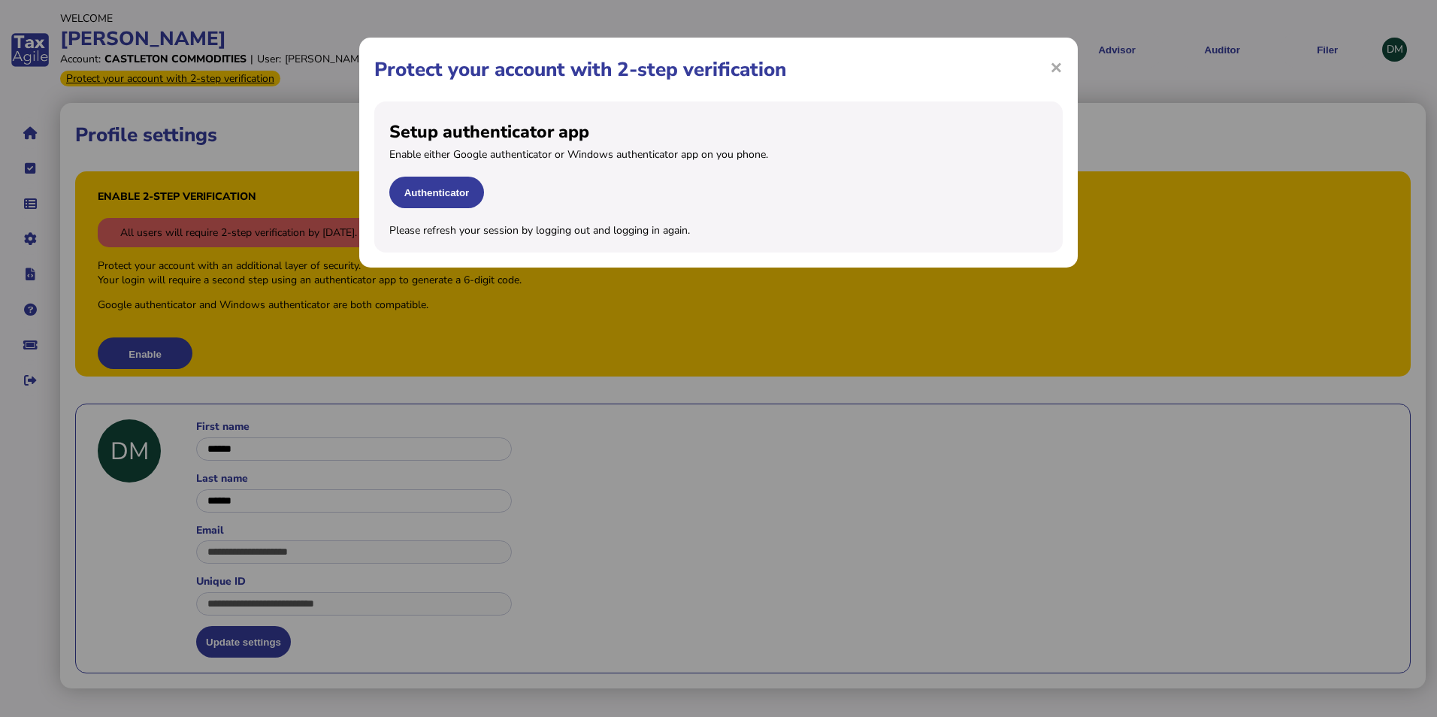
drag, startPoint x: 1051, startPoint y: 71, endPoint x: 1066, endPoint y: 69, distance: 15.1
click at [1051, 70] on span "×" at bounding box center [1056, 67] width 13 height 29
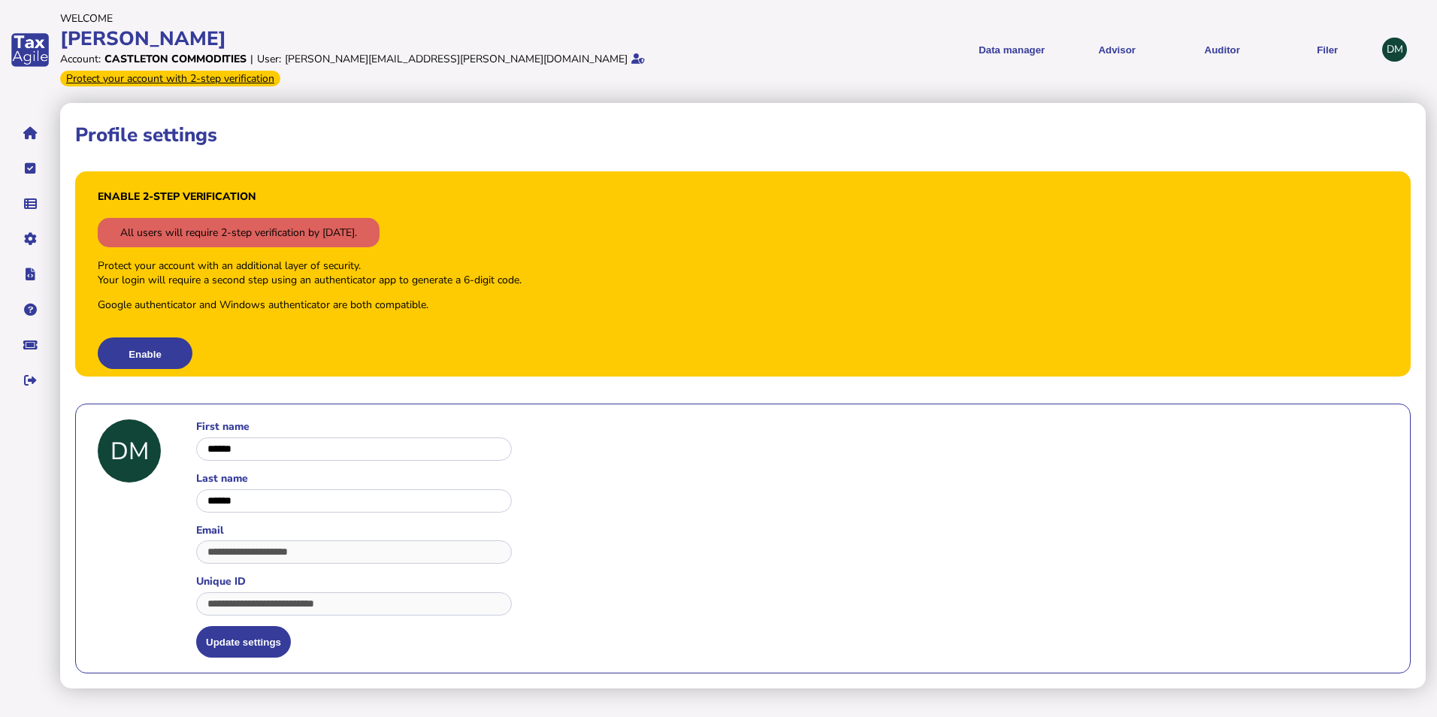
click at [1393, 44] on div "DM" at bounding box center [1394, 50] width 25 height 25
click at [1394, 38] on div "DM" at bounding box center [1394, 50] width 25 height 25
click at [1399, 38] on div "DM" at bounding box center [1394, 50] width 25 height 25
click at [1396, 43] on div "DM" at bounding box center [1394, 50] width 25 height 25
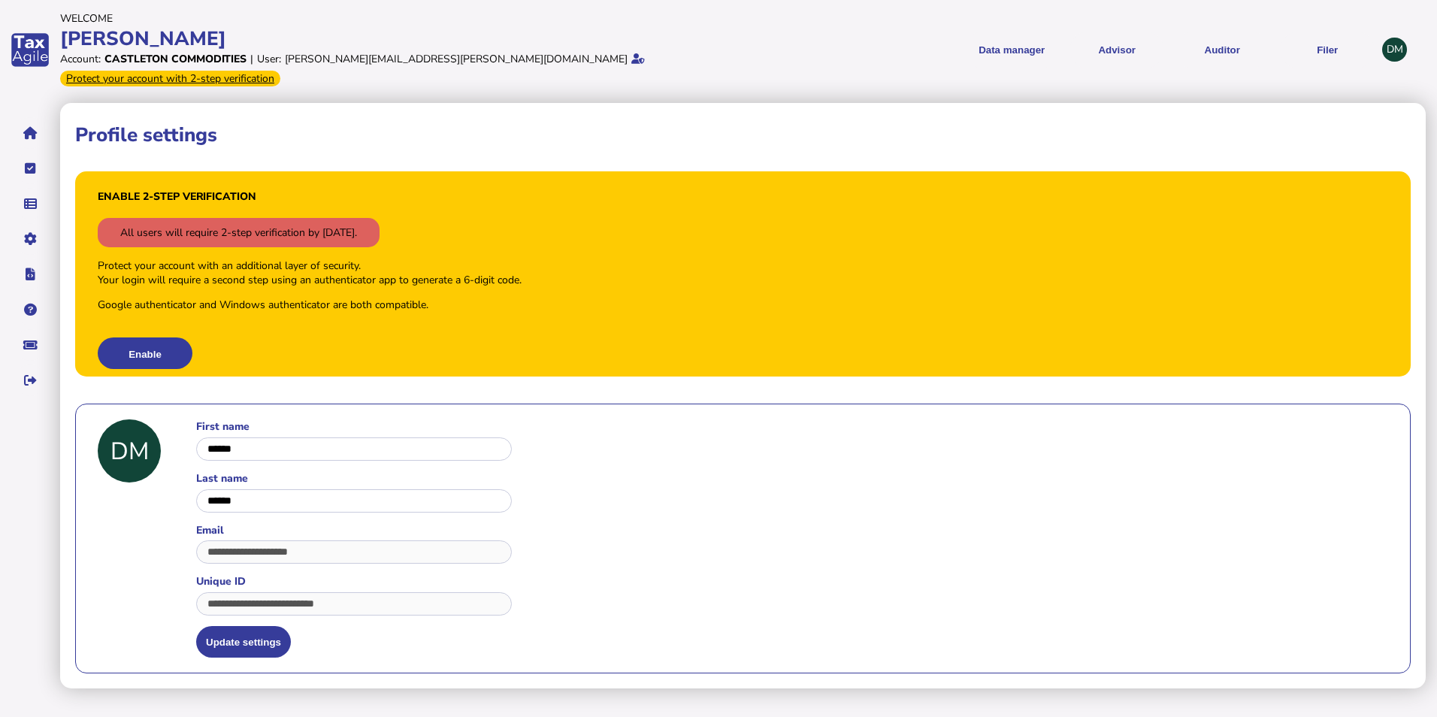
click at [1396, 43] on div "DM" at bounding box center [1394, 50] width 25 height 25
drag, startPoint x: 1396, startPoint y: 43, endPoint x: 1395, endPoint y: 32, distance: 10.6
click at [1395, 38] on div "DM" at bounding box center [1394, 50] width 25 height 25
click at [1392, 41] on div "DM" at bounding box center [1394, 50] width 25 height 25
drag, startPoint x: 1387, startPoint y: 41, endPoint x: 1392, endPoint y: 22, distance: 19.3
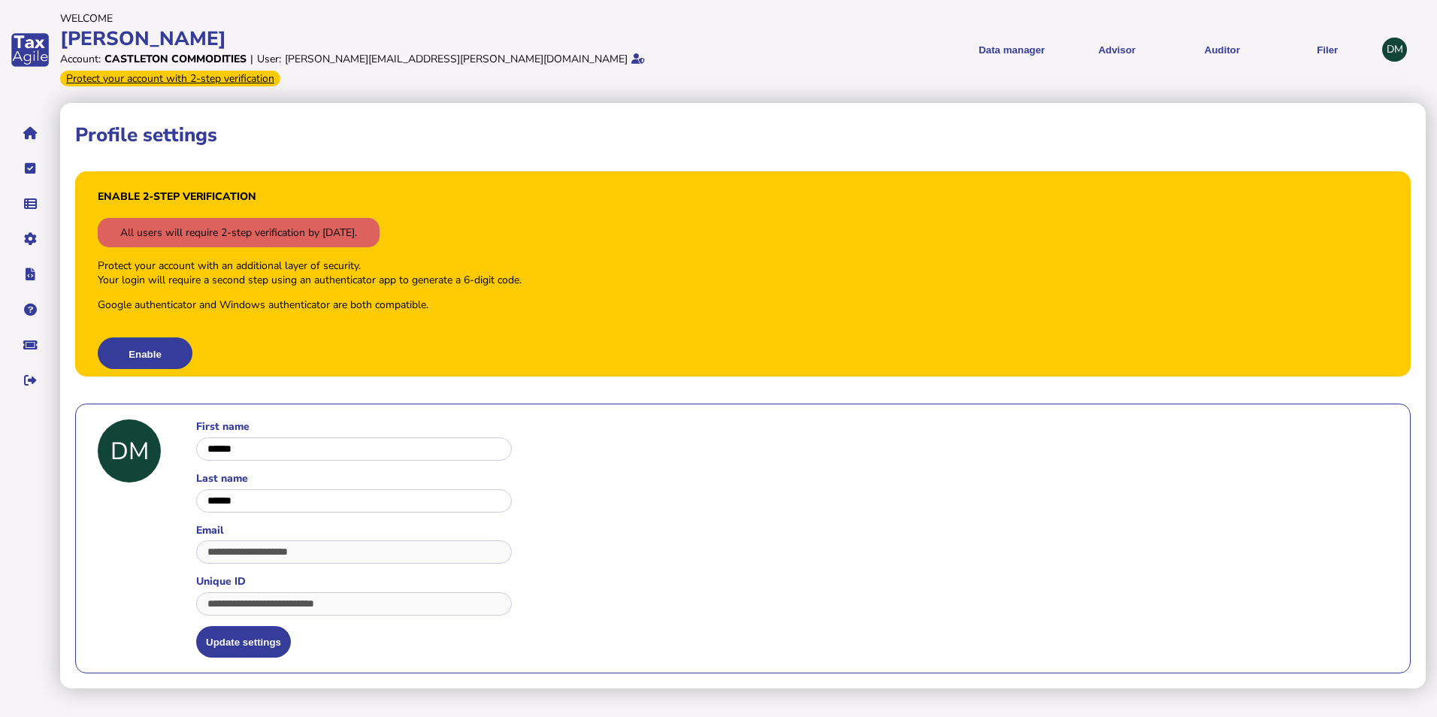
click at [1392, 21] on header "Welcome [PERSON_NAME] Account: Castleton Commodities | User: [PERSON_NAME][EMAI…" at bounding box center [741, 50] width 1362 height 84
click at [1393, 38] on div "DM" at bounding box center [1394, 50] width 25 height 25
click at [29, 380] on icon "navigate application pages" at bounding box center [30, 380] width 13 height 1
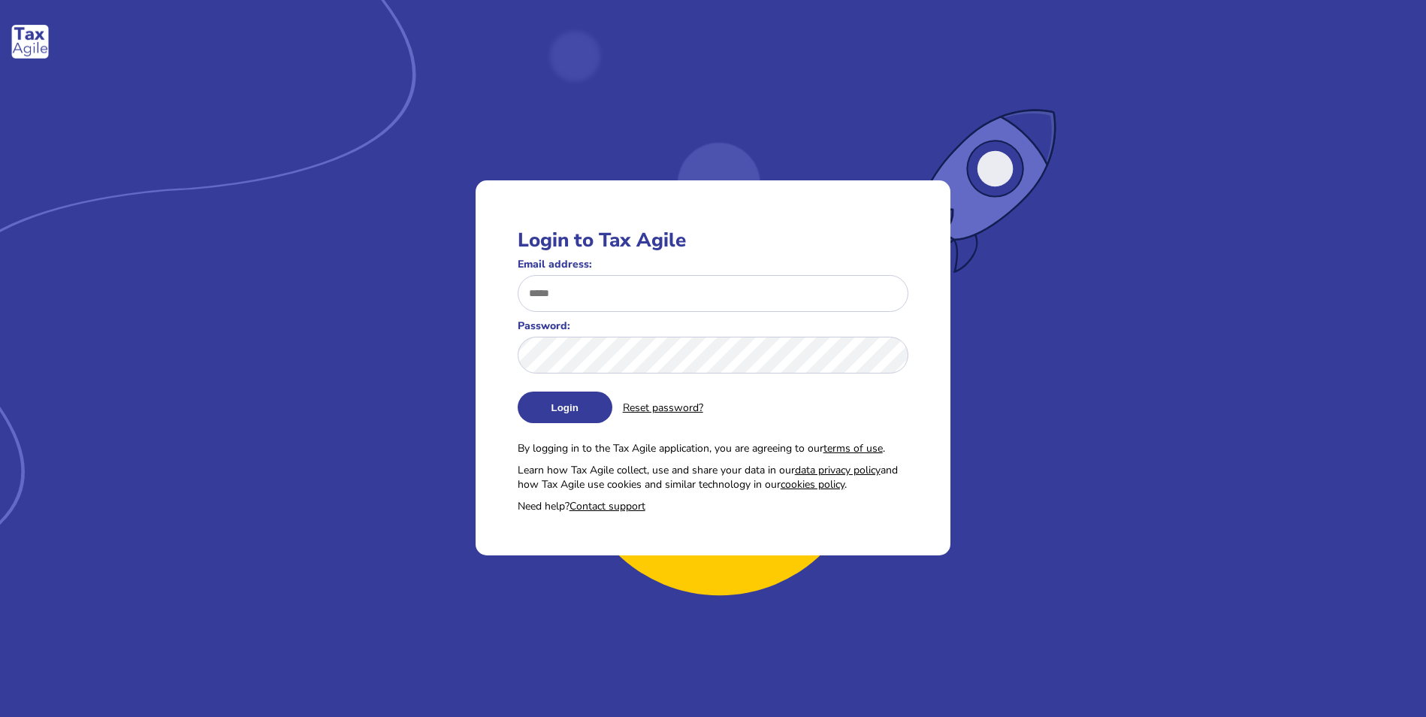
type input "**********"
click at [570, 416] on button "Login" at bounding box center [565, 408] width 95 height 32
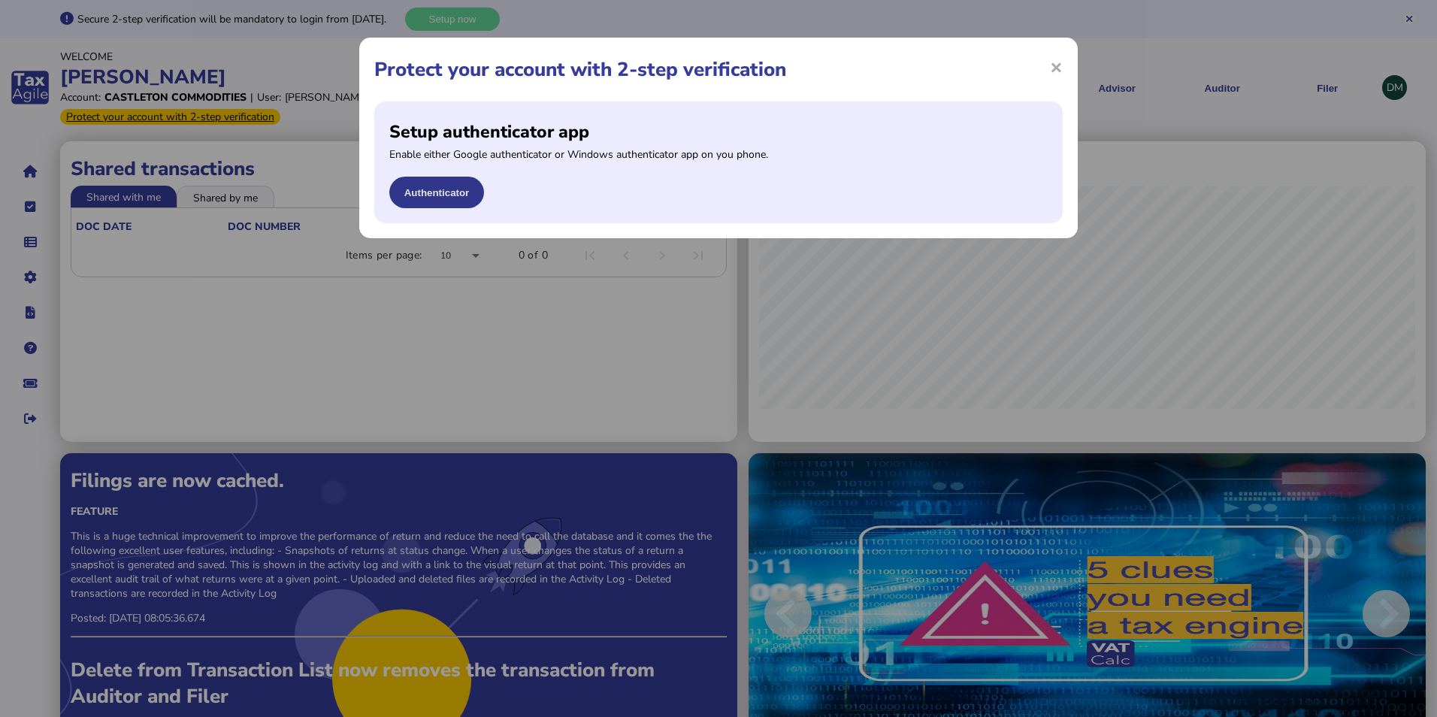
click at [449, 191] on button "Authenticator" at bounding box center [436, 193] width 95 height 32
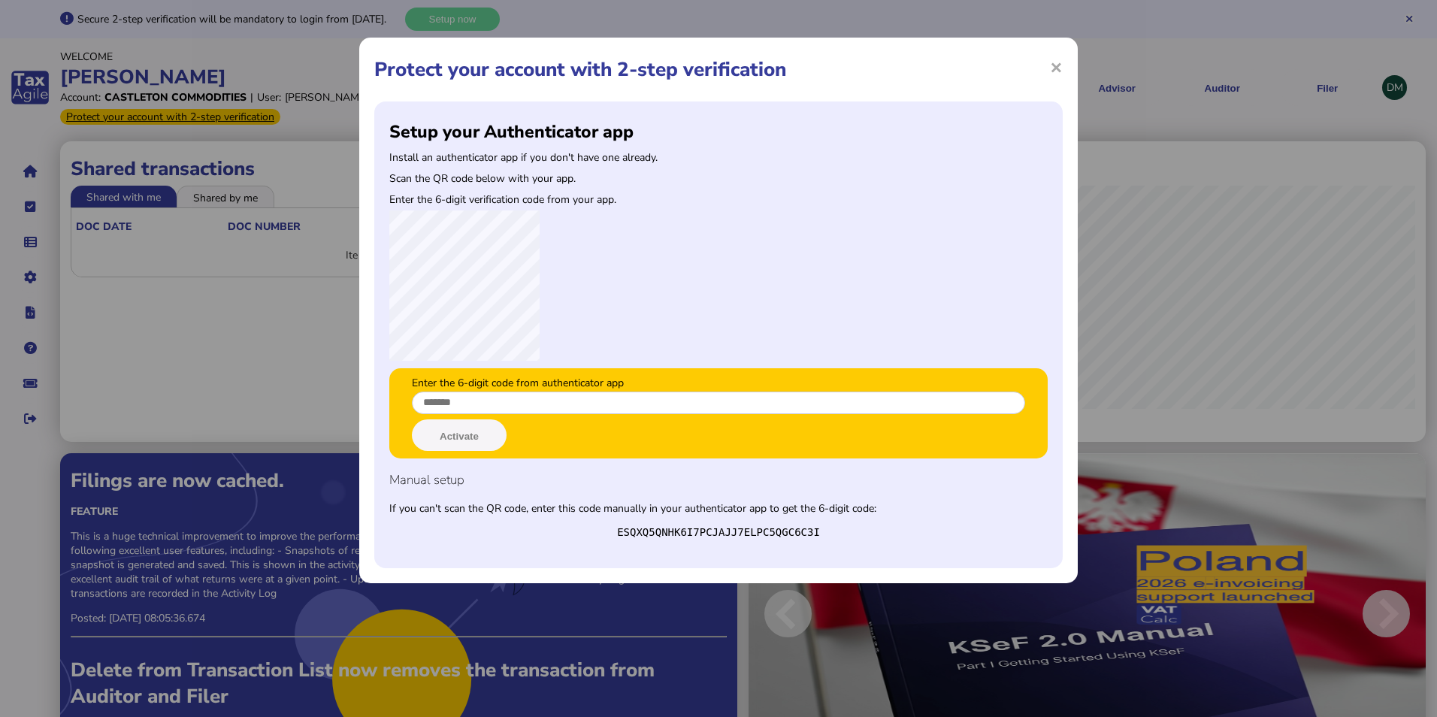
click at [638, 393] on input "Enter the 6-digit code from authenticator app" at bounding box center [718, 403] width 613 height 23
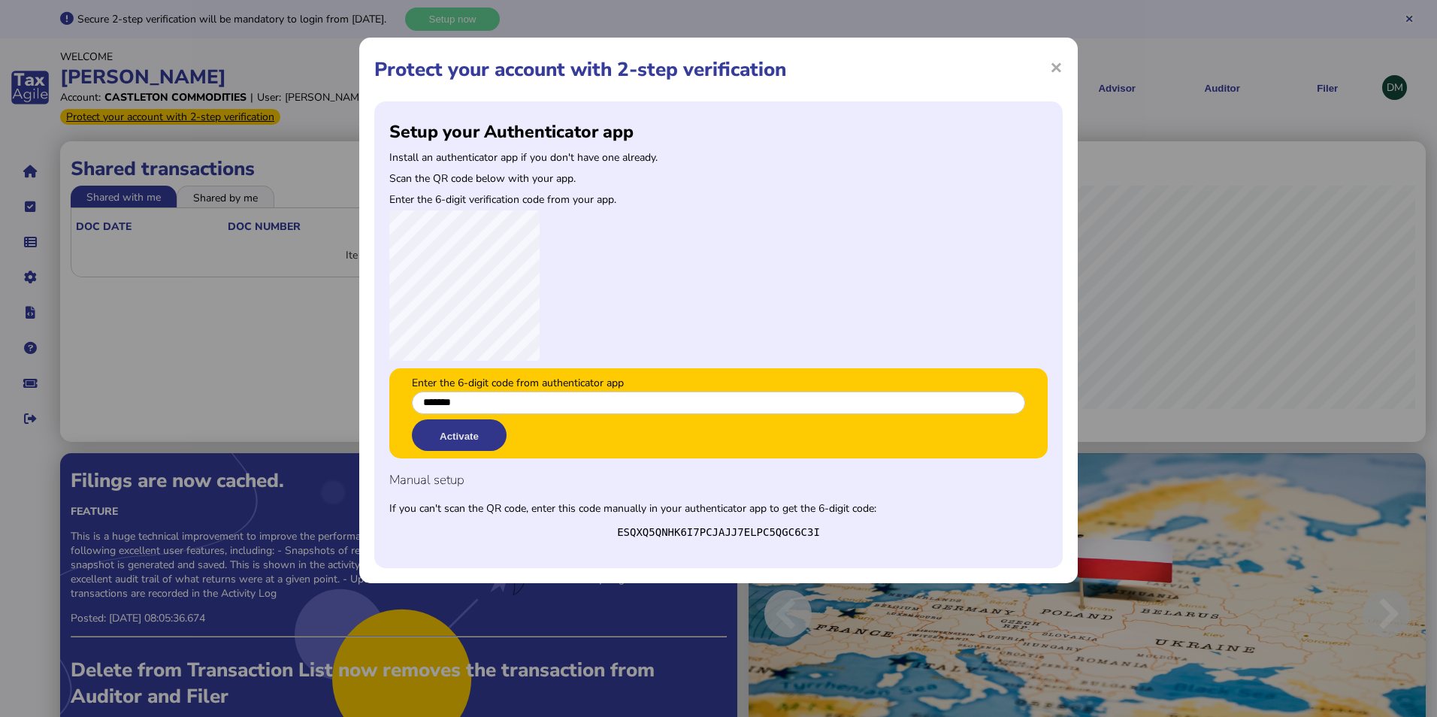
type input "*******"
click at [465, 433] on button "Activate" at bounding box center [459, 435] width 95 height 32
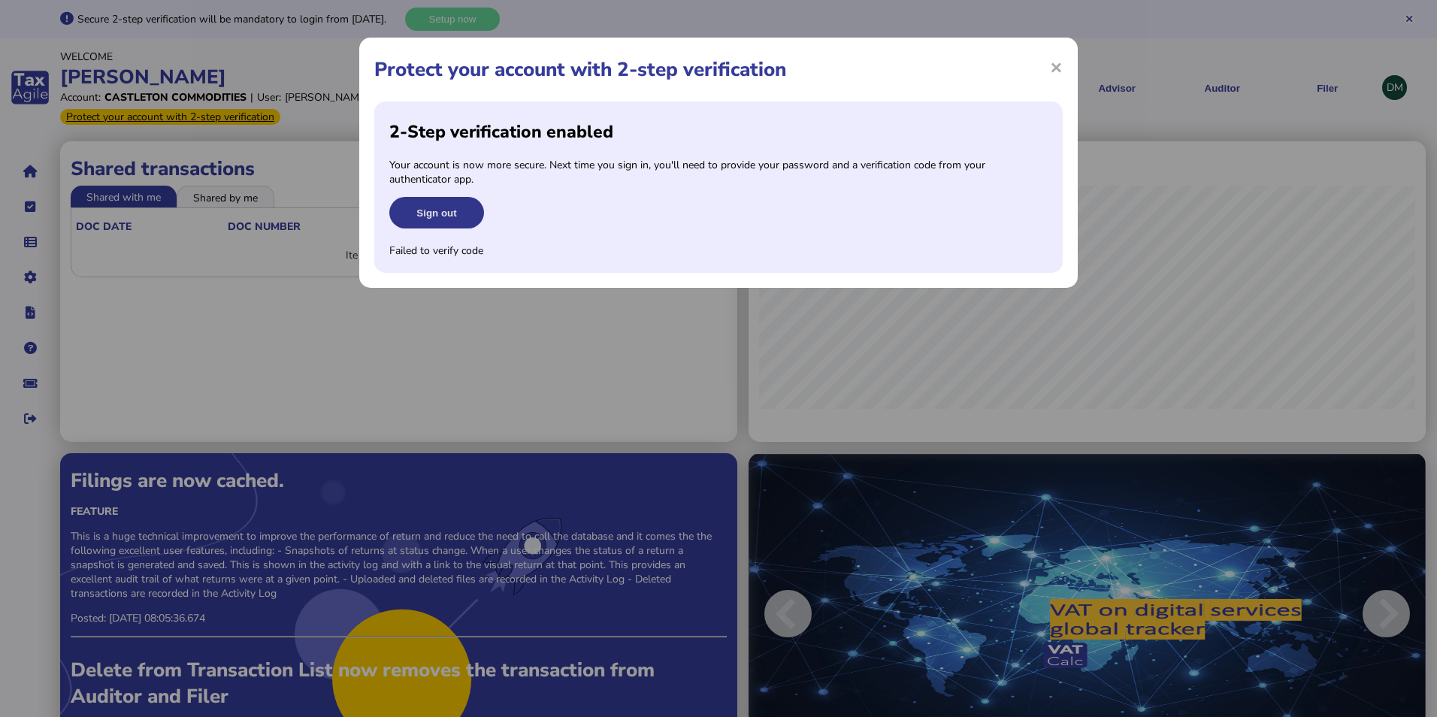
click at [433, 210] on button "Sign out" at bounding box center [436, 213] width 95 height 32
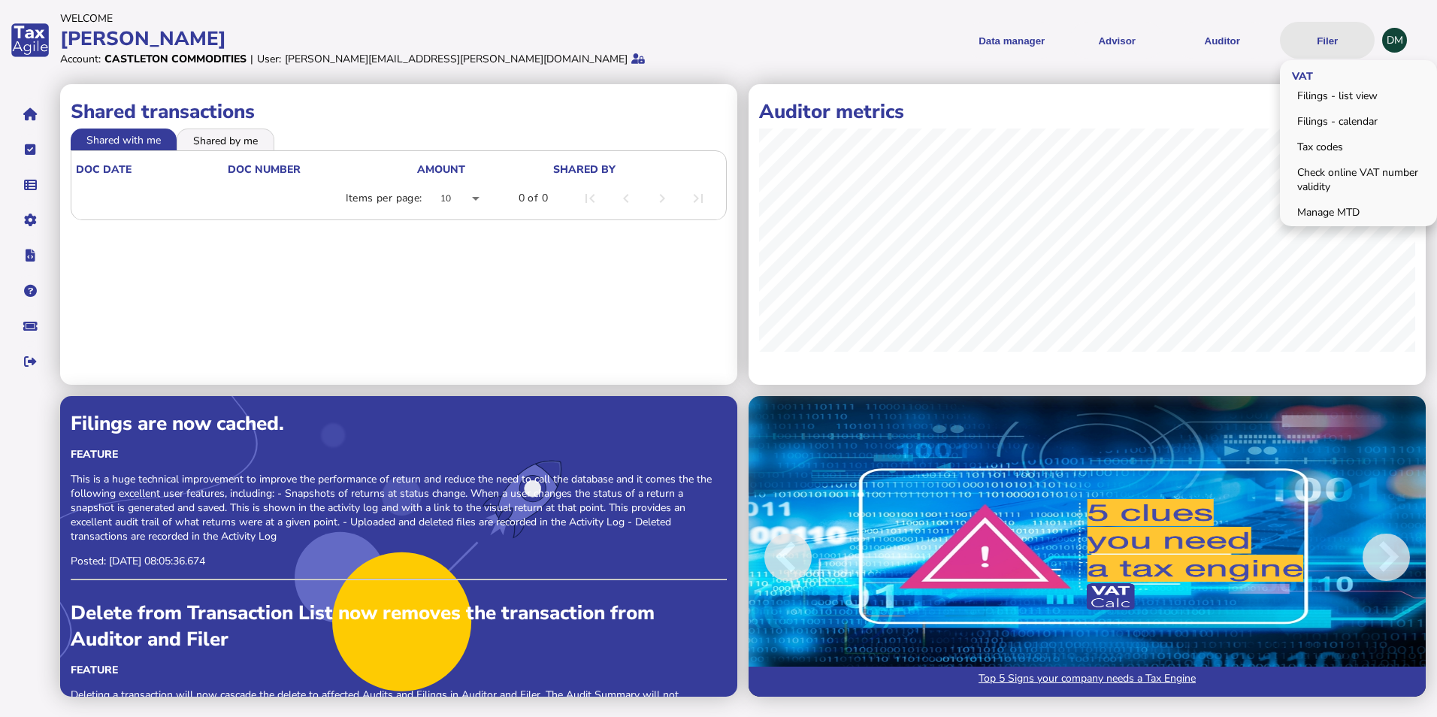
click at [1331, 44] on button "Filer" at bounding box center [1327, 40] width 95 height 37
